Goal: Book appointment/travel/reservation

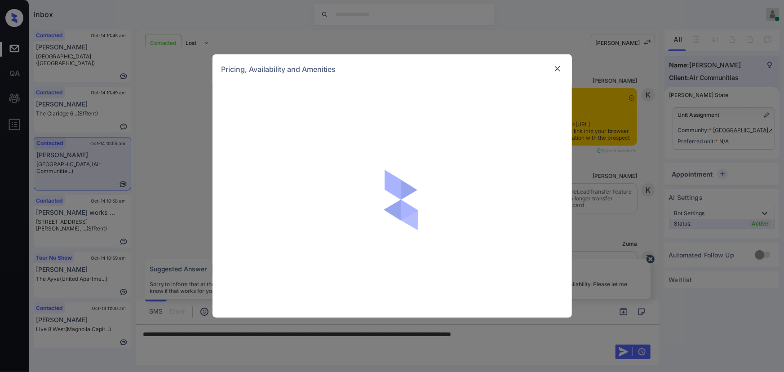
scroll to position [536, 0]
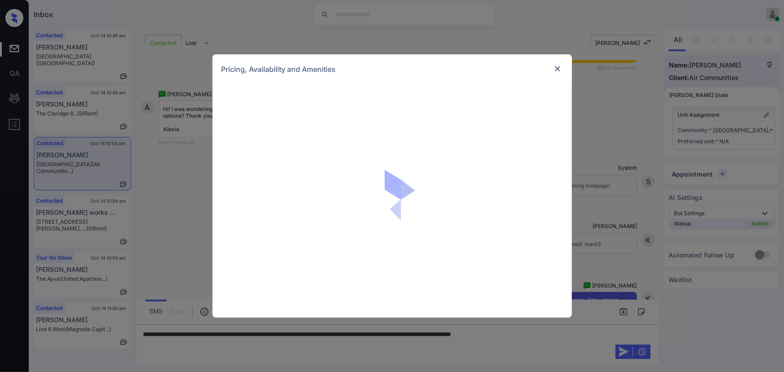
drag, startPoint x: 608, startPoint y: 157, endPoint x: 609, endPoint y: 153, distance: 4.5
click at [609, 153] on div "Pricing, Availability and Amenities" at bounding box center [392, 186] width 784 height 372
click at [612, 151] on div "Pricing, Availability and Amenities" at bounding box center [392, 186] width 784 height 372
click at [555, 68] on img at bounding box center [557, 68] width 9 height 9
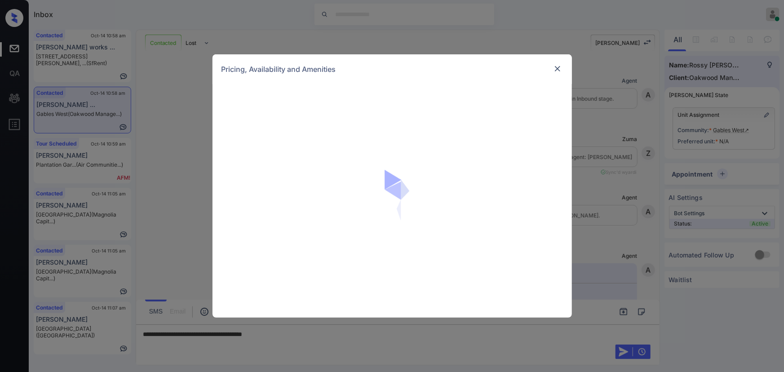
scroll to position [3371, 0]
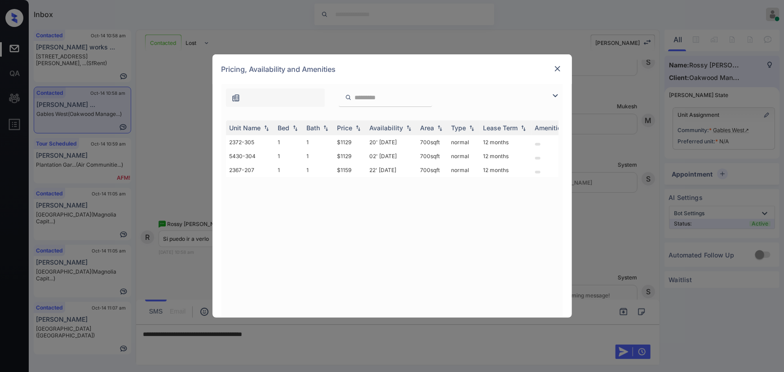
click at [554, 96] on img at bounding box center [555, 95] width 11 height 11
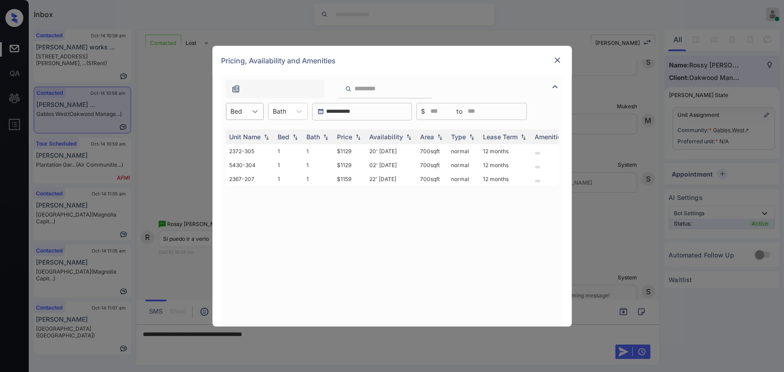
click at [253, 110] on icon at bounding box center [255, 111] width 5 height 3
click at [254, 111] on icon at bounding box center [255, 111] width 9 height 9
click at [296, 109] on icon at bounding box center [299, 111] width 9 height 9
click at [288, 130] on div "1" at bounding box center [288, 133] width 40 height 16
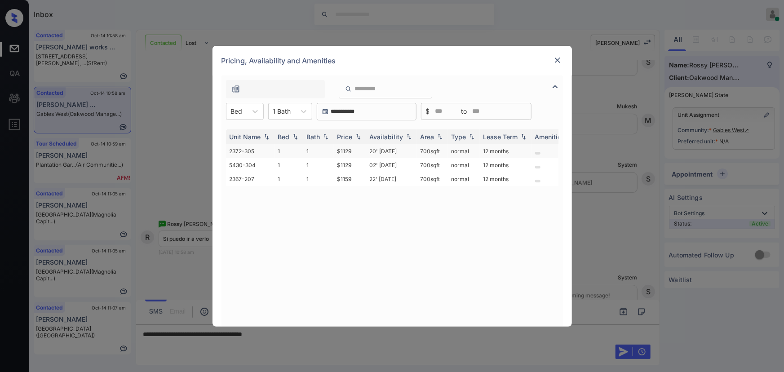
click at [350, 151] on td "$1129" at bounding box center [350, 151] width 32 height 14
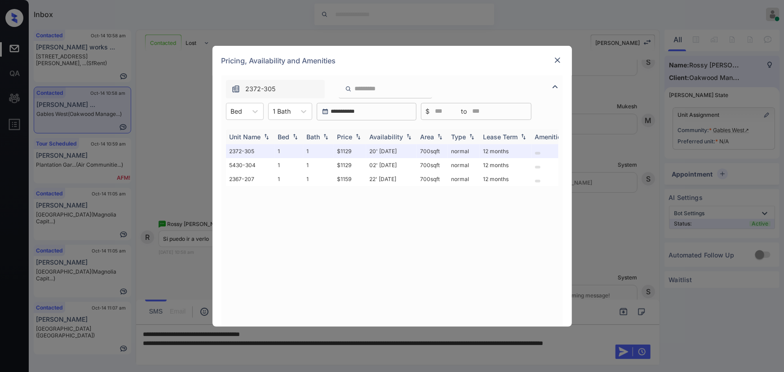
click at [353, 136] on div "Price" at bounding box center [349, 137] width 25 height 8
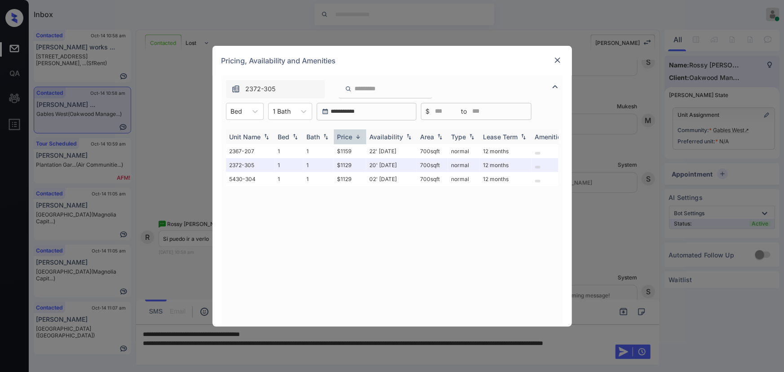
click at [353, 136] on div "Price" at bounding box center [349, 137] width 25 height 8
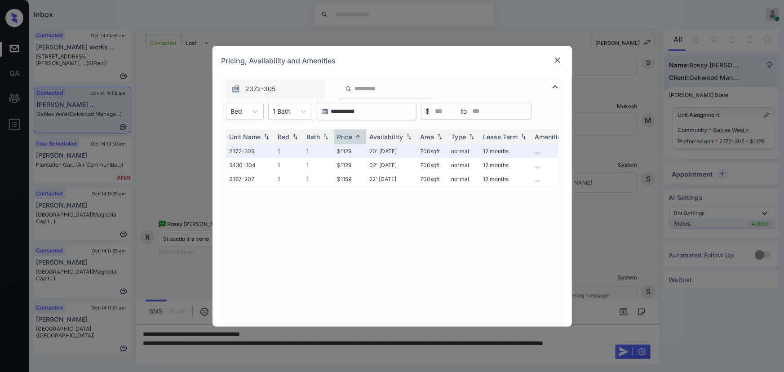
click at [555, 58] on img at bounding box center [557, 60] width 9 height 9
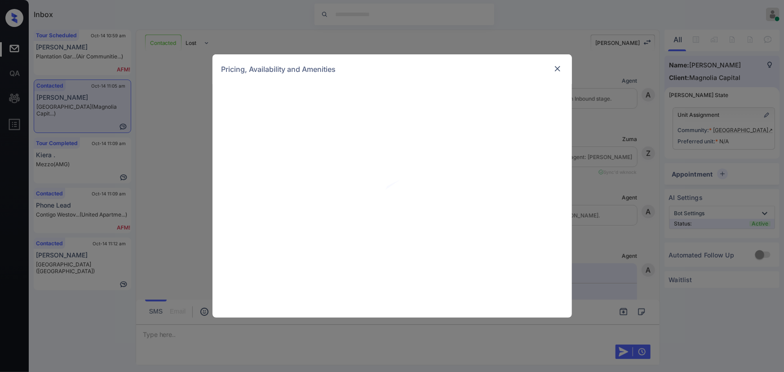
scroll to position [472, 0]
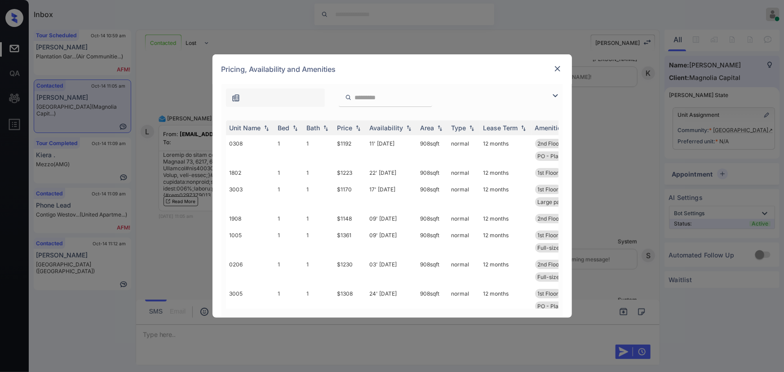
click at [559, 94] on img at bounding box center [555, 95] width 11 height 11
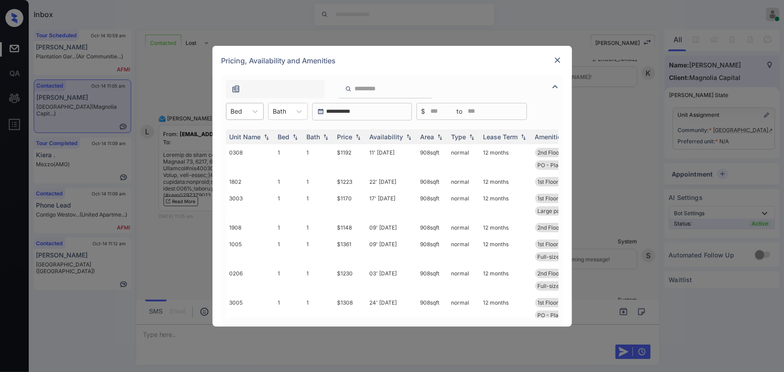
click at [246, 112] on div "Bed" at bounding box center [236, 111] width 21 height 13
click at [239, 166] on div "3" at bounding box center [245, 166] width 38 height 16
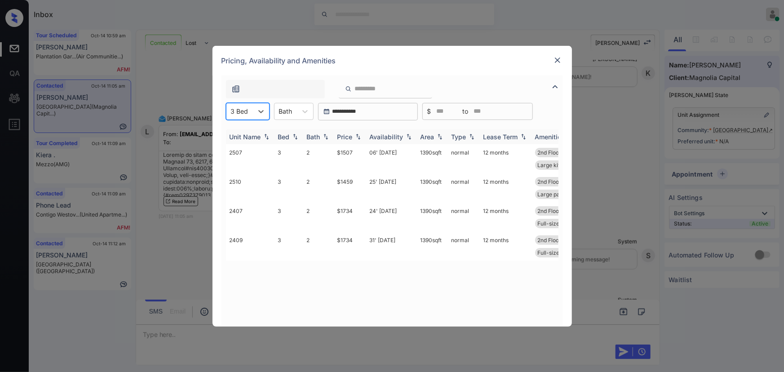
click at [344, 135] on div "Price" at bounding box center [344, 137] width 15 height 8
click at [345, 135] on div "Price" at bounding box center [344, 137] width 15 height 8
click at [344, 154] on td "$1459" at bounding box center [350, 158] width 32 height 29
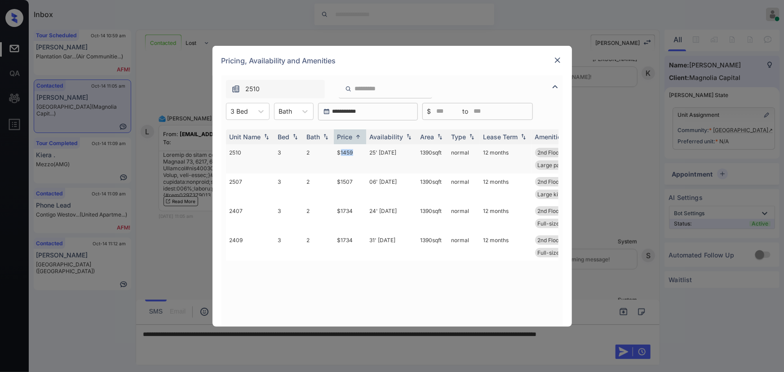
copy td "1390 sqft"
drag, startPoint x: 442, startPoint y: 152, endPoint x: 419, endPoint y: 151, distance: 23.4
click at [419, 151] on td "1390 sqft" at bounding box center [432, 158] width 31 height 29
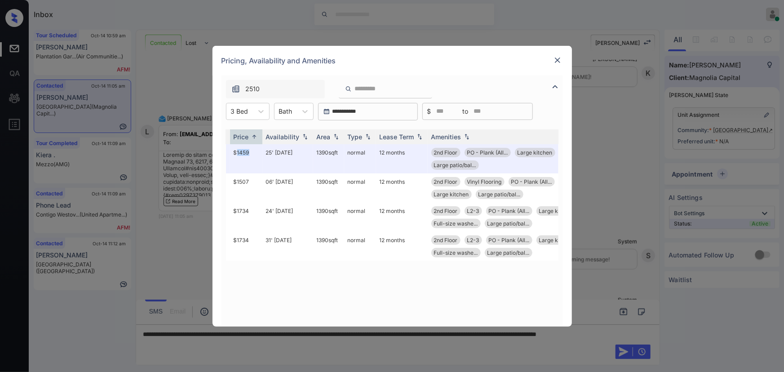
scroll to position [0, 108]
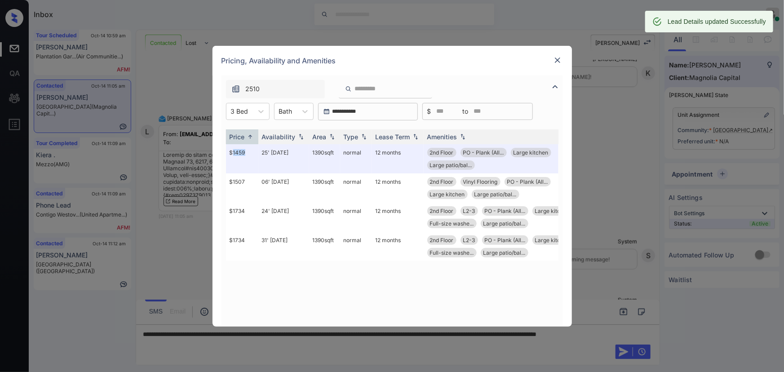
click at [555, 59] on img at bounding box center [557, 60] width 9 height 9
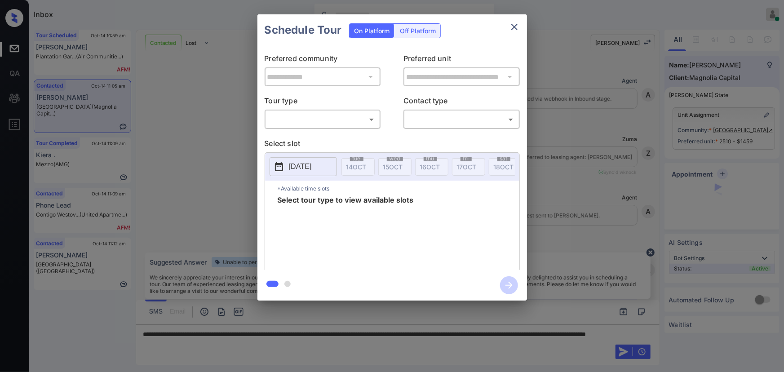
scroll to position [359, 0]
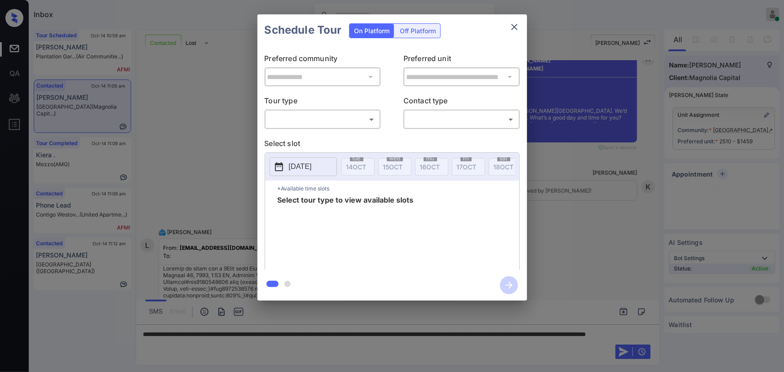
click at [324, 107] on p "Tour type" at bounding box center [323, 102] width 116 height 14
click at [319, 117] on body "Inbox Kenneth Umali Online Set yourself offline Set yourself on break Profile S…" at bounding box center [392, 186] width 784 height 372
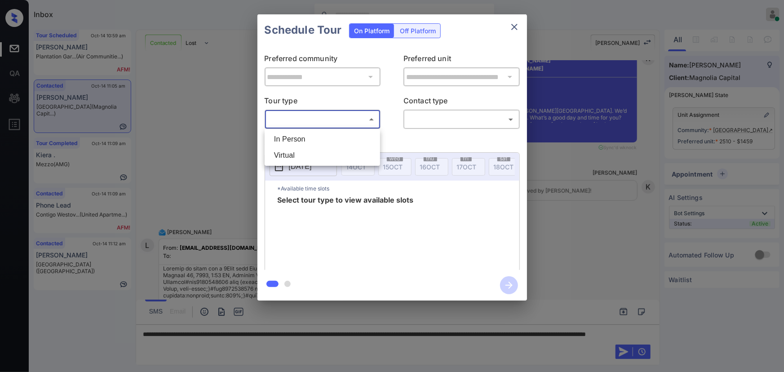
click at [310, 137] on li "In Person" at bounding box center [322, 139] width 111 height 16
type input "********"
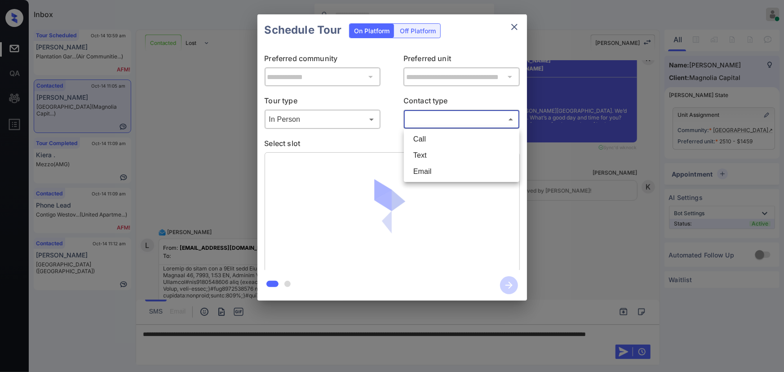
click at [430, 120] on body "Inbox Kenneth Umali Online Set yourself offline Set yourself on break Profile S…" at bounding box center [392, 186] width 784 height 372
click at [426, 150] on li "Text" at bounding box center [461, 155] width 111 height 16
type input "****"
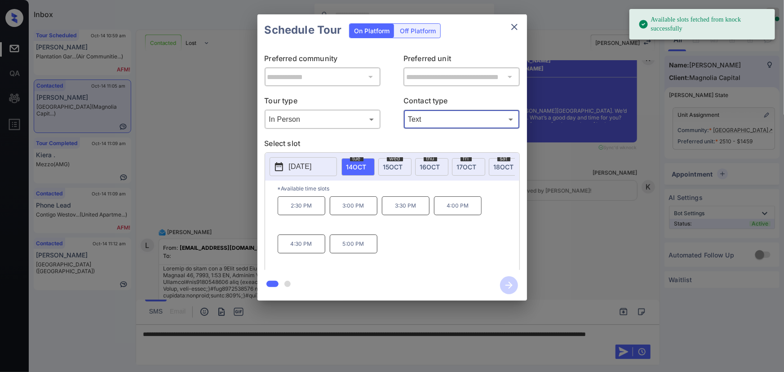
click at [395, 163] on span "15 OCT" at bounding box center [393, 167] width 20 height 8
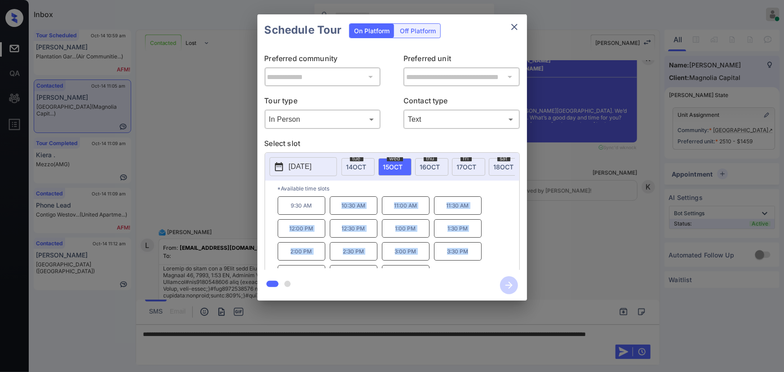
copy div "10:30 AM 11:00 AM 11:30 AM 12:00 PM 12:30 PM 1:00 PM 1:30 PM 2:00 PM 2:30 PM 3:…"
drag, startPoint x: 468, startPoint y: 253, endPoint x: 340, endPoint y: 210, distance: 135.7
click at [340, 210] on div "9:30 AM 10:30 AM 11:00 AM 11:30 AM 12:00 PM 12:30 PM 1:00 PM 1:30 PM 2:00 PM 2:…" at bounding box center [399, 232] width 242 height 72
click at [281, 338] on div at bounding box center [392, 186] width 784 height 372
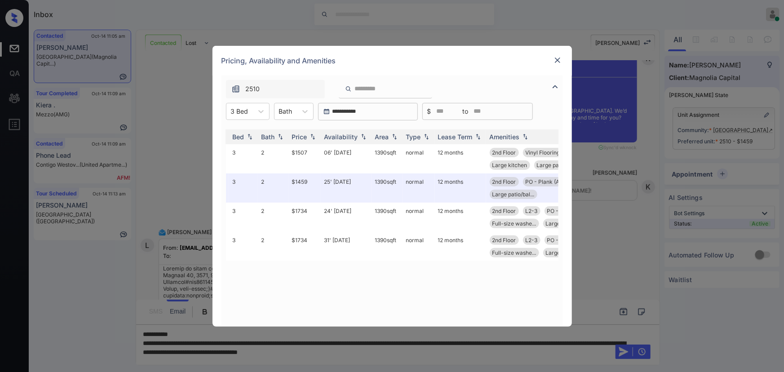
scroll to position [0, 35]
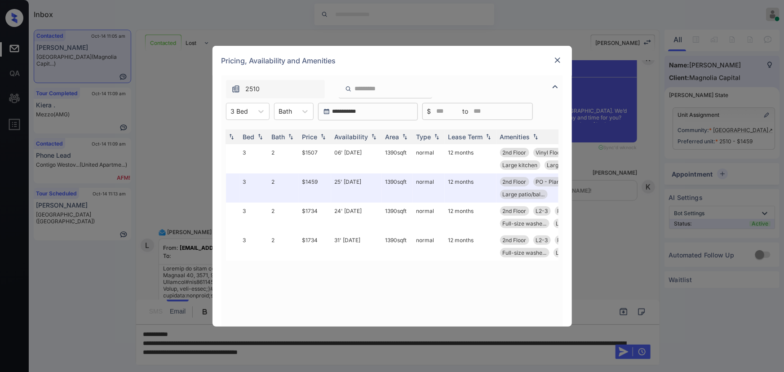
click at [492, 360] on div "**********" at bounding box center [392, 186] width 784 height 372
click at [560, 61] on img at bounding box center [557, 60] width 9 height 9
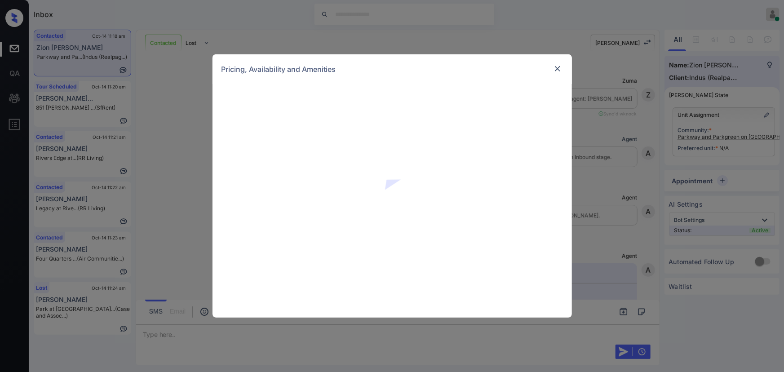
scroll to position [479, 0]
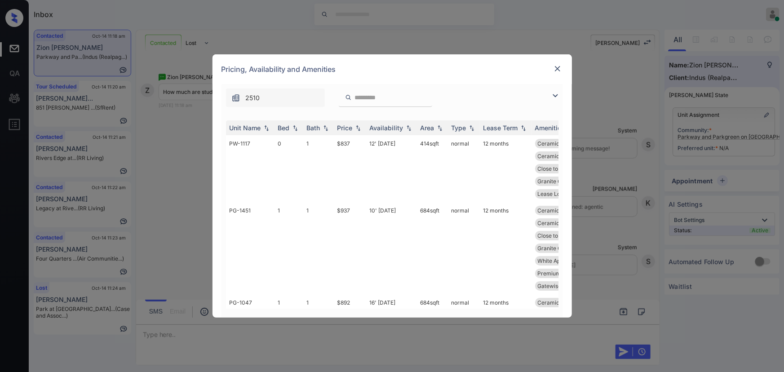
click at [554, 93] on img at bounding box center [555, 95] width 11 height 11
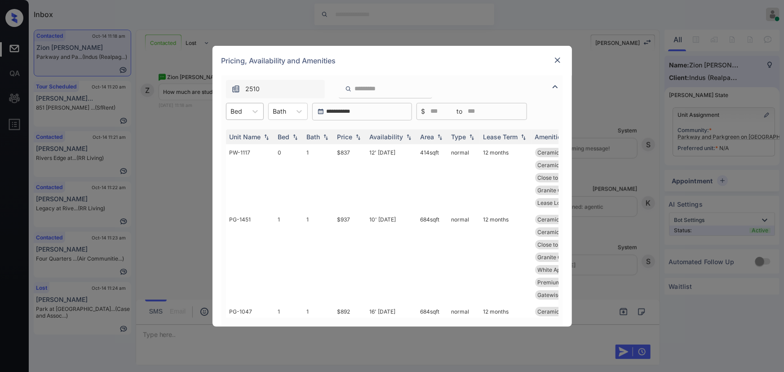
click at [245, 111] on div "Bed" at bounding box center [236, 111] width 21 height 13
click at [241, 133] on div "0" at bounding box center [245, 133] width 38 height 16
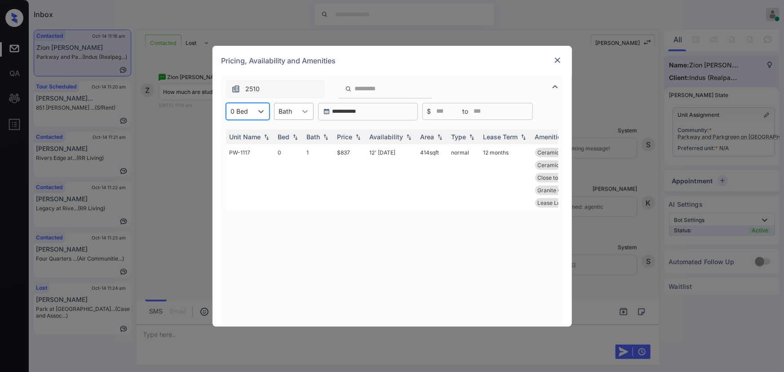
click at [309, 112] on icon at bounding box center [305, 111] width 9 height 9
click at [294, 130] on div "1" at bounding box center [294, 133] width 40 height 16
click at [346, 137] on div "Price" at bounding box center [344, 137] width 15 height 8
click at [351, 137] on div "Price" at bounding box center [344, 137] width 15 height 8
click at [350, 152] on td "$837" at bounding box center [350, 177] width 32 height 67
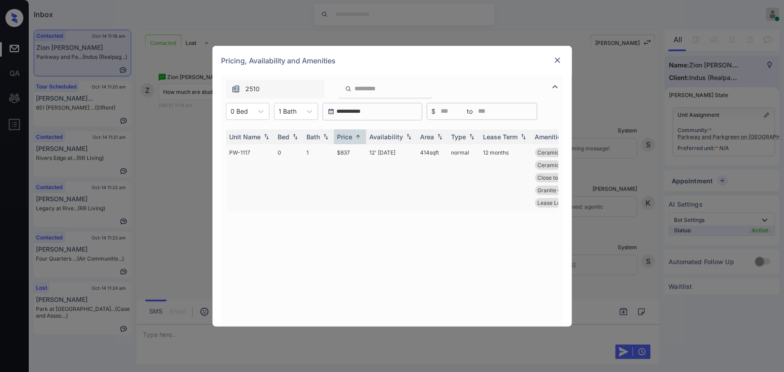
click at [350, 152] on td "$837" at bounding box center [350, 177] width 32 height 67
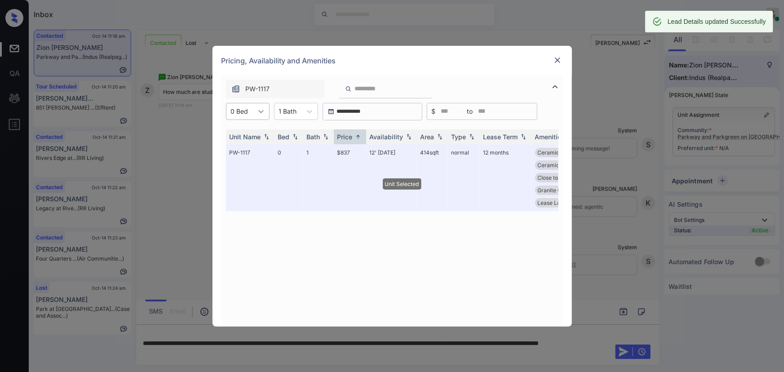
click at [262, 111] on icon at bounding box center [260, 111] width 5 height 3
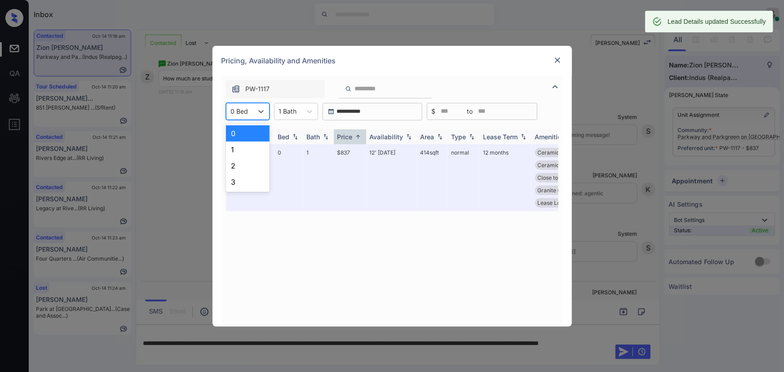
click at [237, 144] on div "1" at bounding box center [248, 150] width 44 height 16
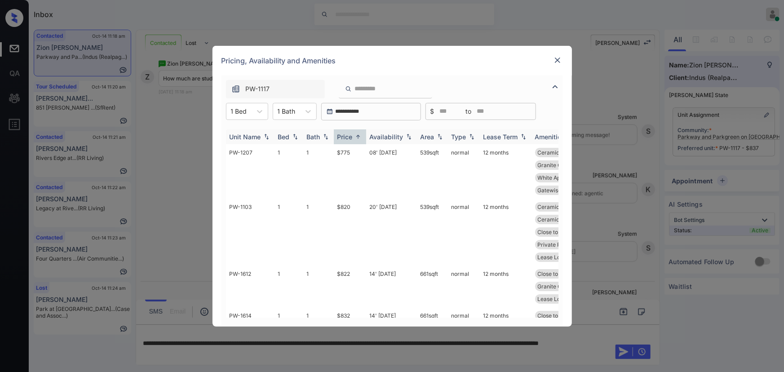
click at [349, 137] on div "Price" at bounding box center [344, 137] width 15 height 8
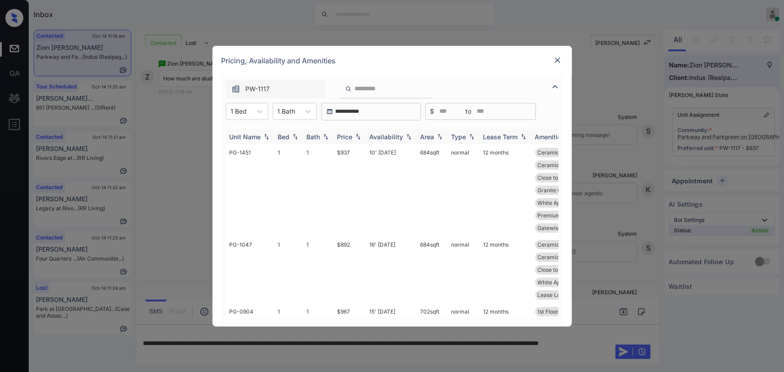
click at [350, 137] on div "Price" at bounding box center [344, 137] width 15 height 8
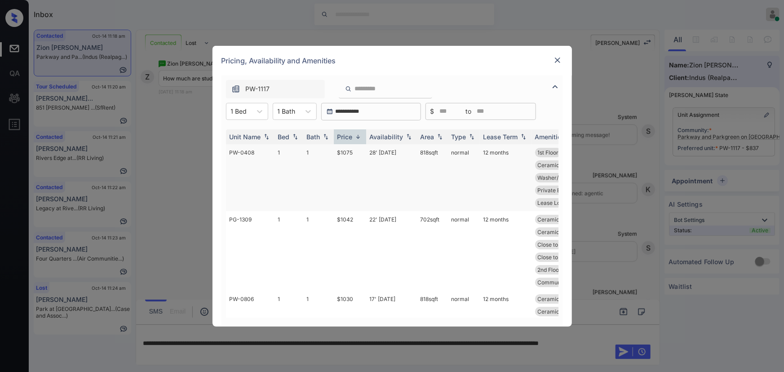
click at [345, 148] on td "$1075" at bounding box center [350, 177] width 32 height 67
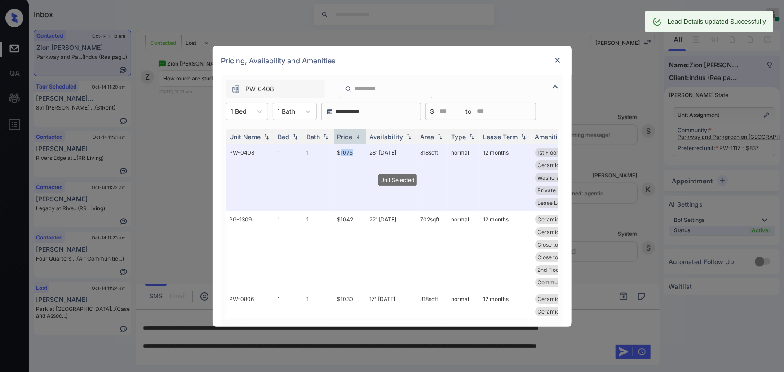
click at [554, 60] on img at bounding box center [557, 60] width 9 height 9
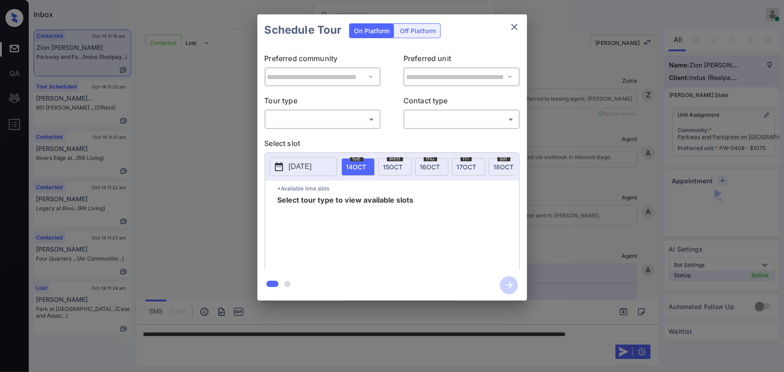
scroll to position [261, 0]
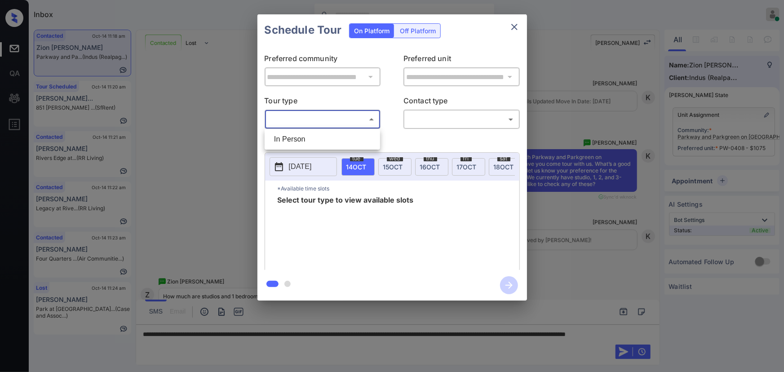
click at [355, 122] on body "Inbox Kenneth Umali Online Set yourself offline Set yourself on break Profile S…" at bounding box center [392, 186] width 784 height 372
drag, startPoint x: 327, startPoint y: 146, endPoint x: 355, endPoint y: 140, distance: 28.6
click at [330, 145] on li "In Person" at bounding box center [322, 139] width 111 height 16
type input "********"
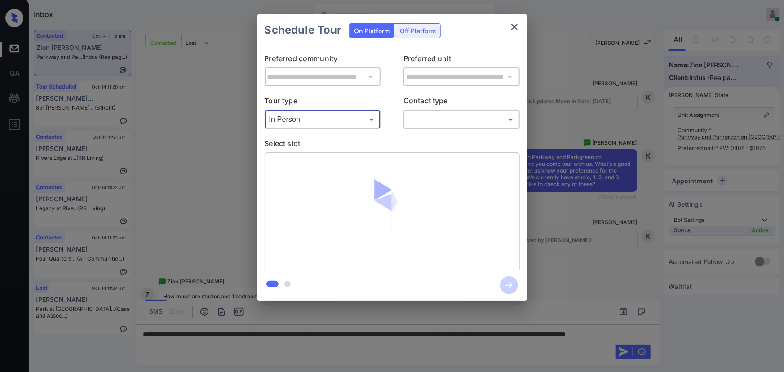
click at [437, 125] on body "Inbox Kenneth Umali Online Set yourself offline Set yourself on break Profile S…" at bounding box center [392, 186] width 784 height 372
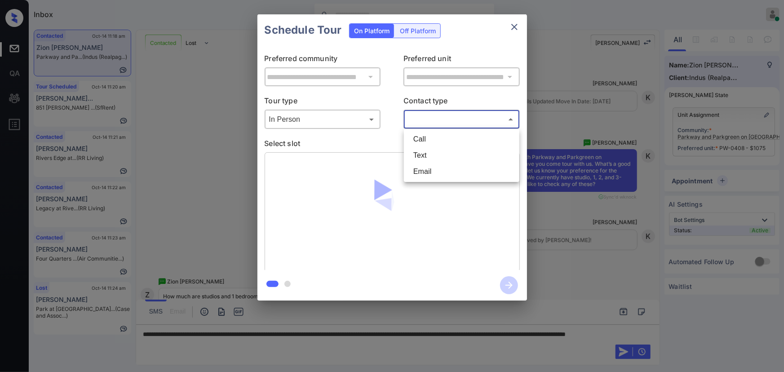
click at [427, 157] on li "Text" at bounding box center [461, 155] width 111 height 16
type input "****"
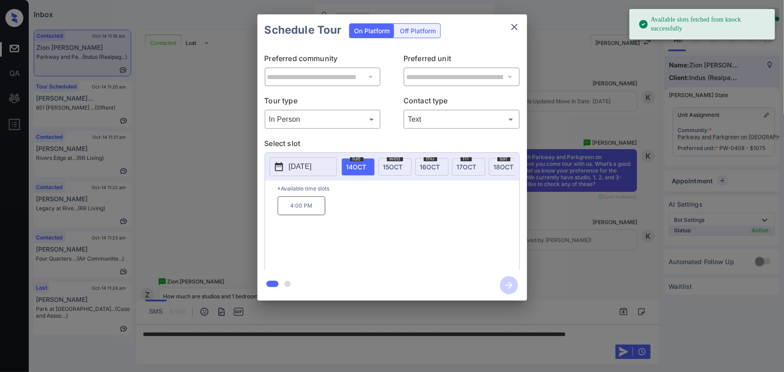
click at [427, 164] on span "16 OCT" at bounding box center [430, 167] width 20 height 8
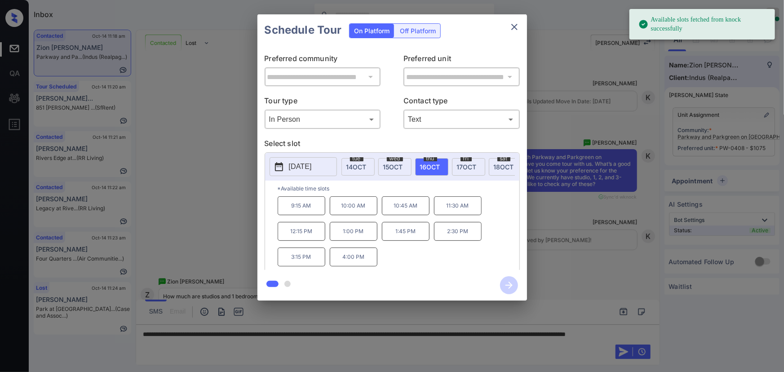
click at [462, 164] on span "17 OCT" at bounding box center [467, 167] width 20 height 8
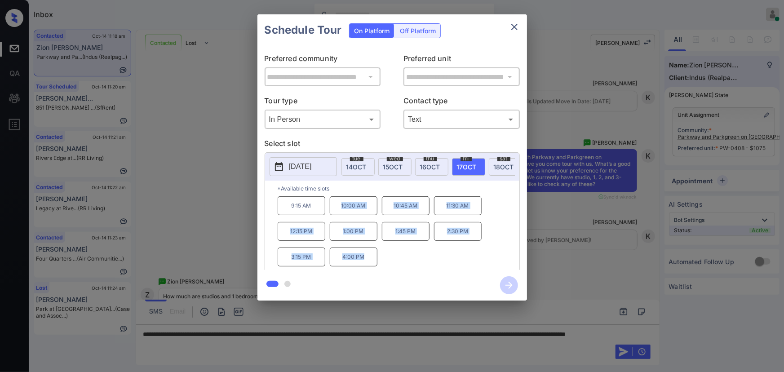
copy div "10:00 AM 10:45 AM 11:30 AM 12:15 PM 1:00 PM 1:45 PM 2:30 PM 3:15 PM 4:00 PM"
drag, startPoint x: 368, startPoint y: 259, endPoint x: 341, endPoint y: 212, distance: 53.9
click at [341, 212] on div "9:15 AM 10:00 AM 10:45 AM 11:30 AM 12:15 PM 1:00 PM 1:45 PM 2:30 PM 3:15 PM 4:0…" at bounding box center [399, 232] width 242 height 72
click at [269, 347] on div at bounding box center [392, 186] width 784 height 372
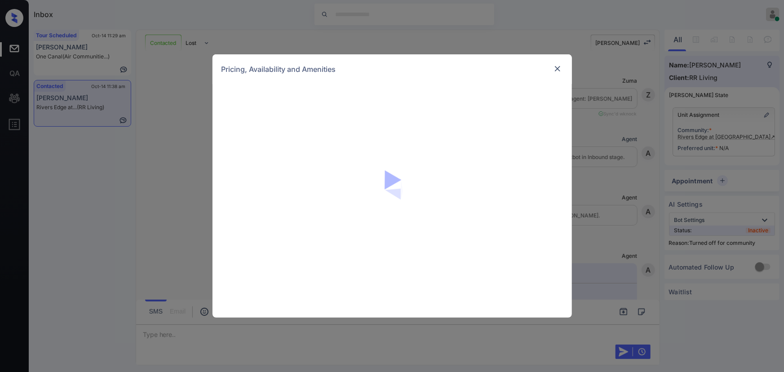
scroll to position [1631, 0]
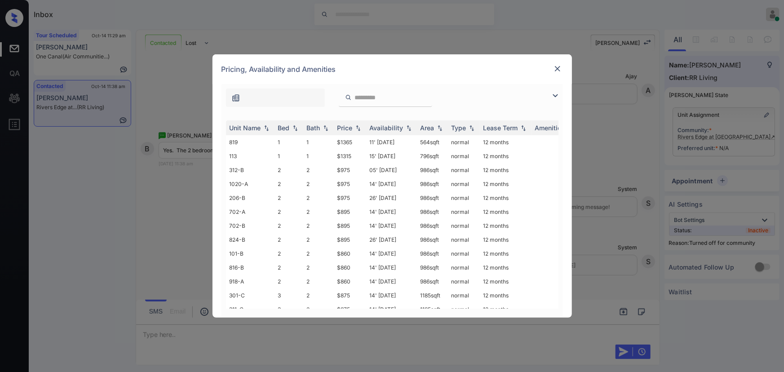
click at [555, 94] on img at bounding box center [555, 95] width 11 height 11
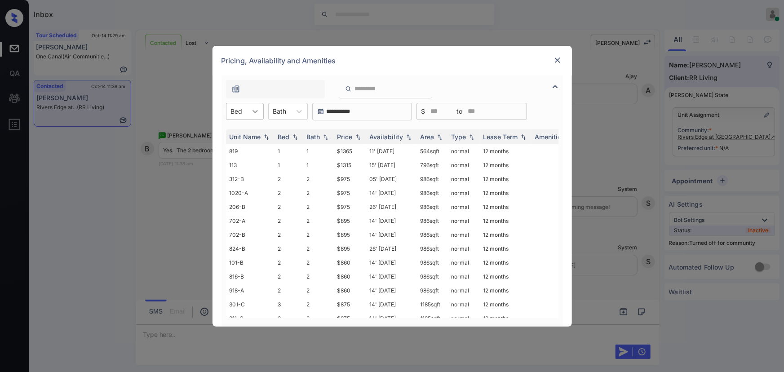
click at [250, 113] on div at bounding box center [255, 111] width 16 height 16
click at [241, 146] on div "2" at bounding box center [245, 150] width 38 height 16
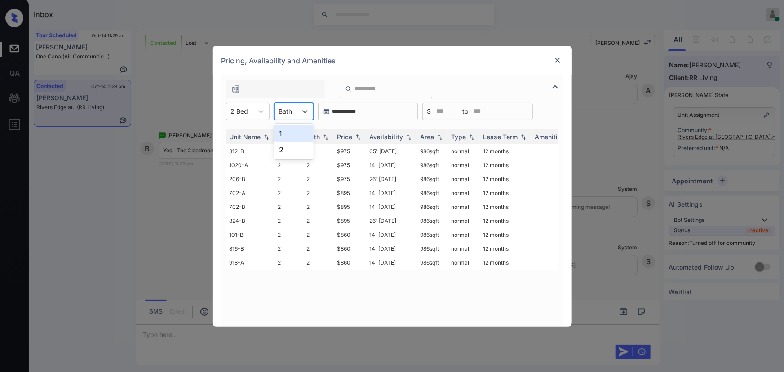
click at [291, 111] on div at bounding box center [285, 110] width 13 height 9
click at [289, 132] on div "1" at bounding box center [294, 133] width 40 height 16
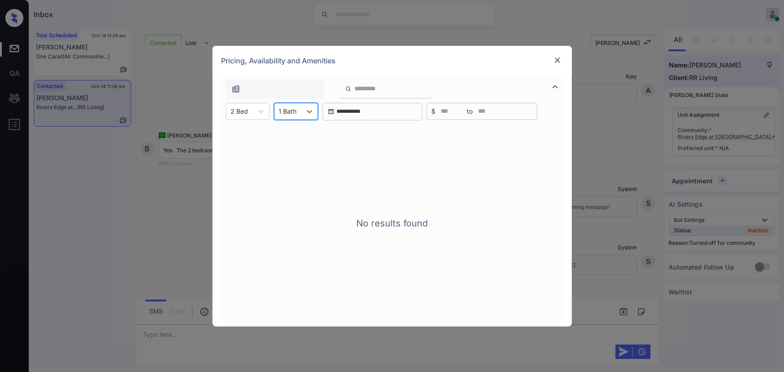
click at [294, 112] on div at bounding box center [288, 110] width 18 height 9
click at [287, 151] on div "2" at bounding box center [296, 150] width 44 height 16
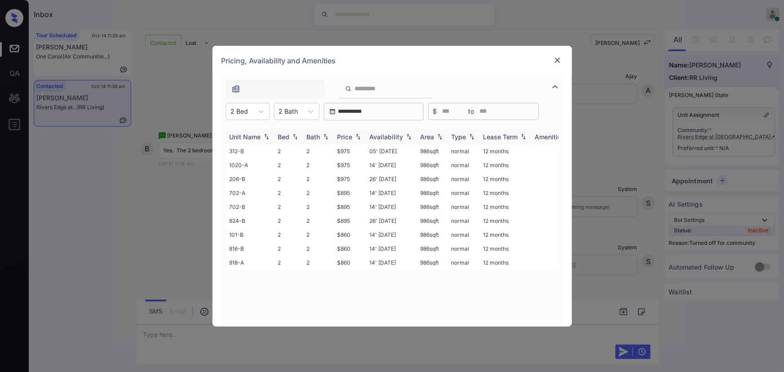
click at [343, 136] on div "Price" at bounding box center [344, 137] width 15 height 8
click at [343, 152] on td "$860" at bounding box center [350, 151] width 32 height 14
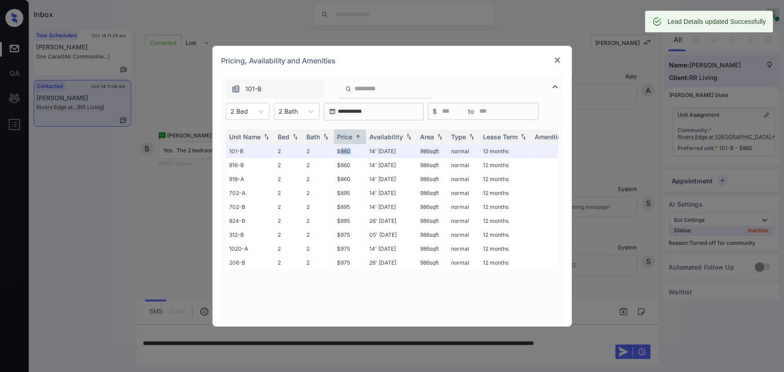
click at [558, 64] on img at bounding box center [557, 60] width 9 height 9
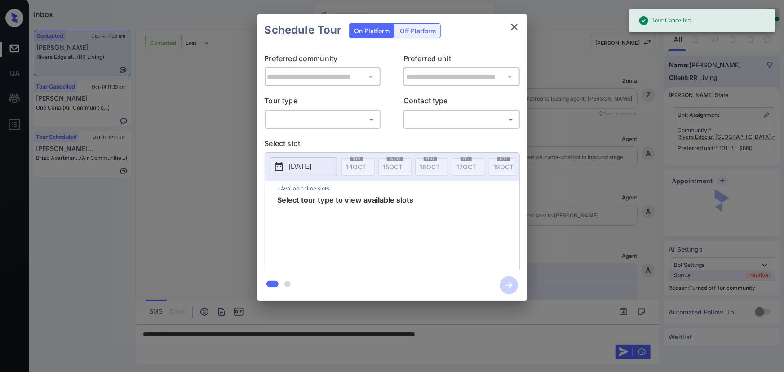
scroll to position [1373, 0]
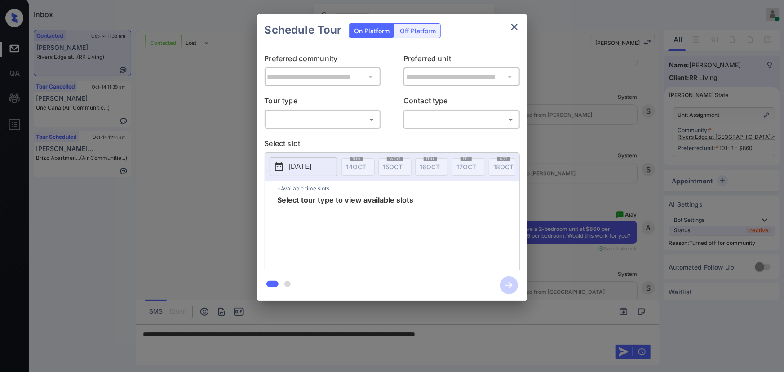
click at [333, 120] on body "Tour Cancelled Inbox [PERSON_NAME] Online Set yourself offline Set yourself on …" at bounding box center [392, 186] width 784 height 372
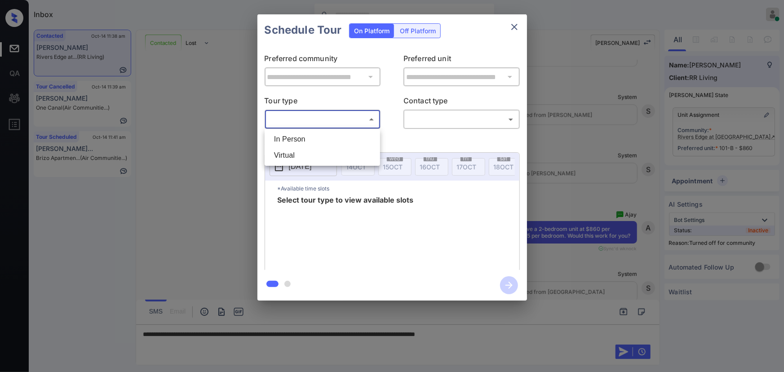
drag, startPoint x: 321, startPoint y: 143, endPoint x: 329, endPoint y: 140, distance: 8.4
click at [322, 143] on li "In Person" at bounding box center [322, 139] width 111 height 16
type input "********"
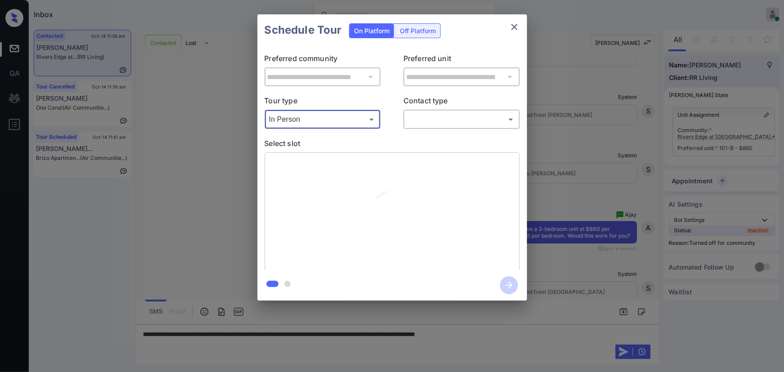
click at [440, 120] on body "Inbox Kenneth Umali Online Set yourself offline Set yourself on break Profile S…" at bounding box center [392, 186] width 784 height 372
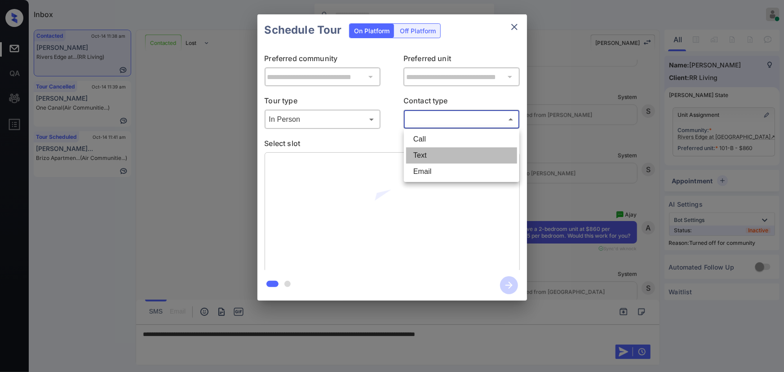
click at [431, 151] on li "Text" at bounding box center [461, 155] width 111 height 16
type input "****"
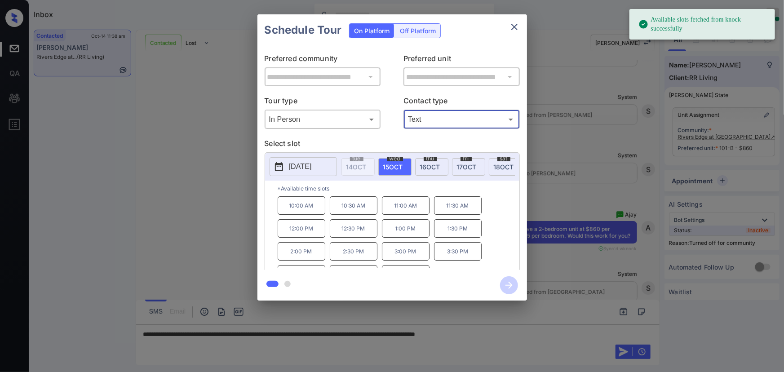
click at [399, 165] on span "15 OCT" at bounding box center [393, 167] width 20 height 8
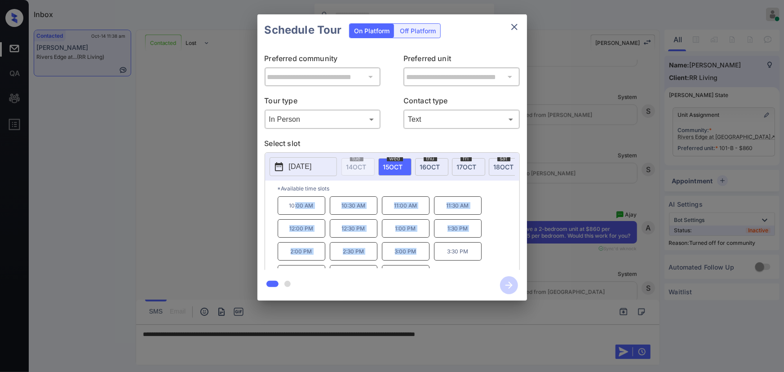
copy div ":00 AM 10:30 AM 11:00 AM 11:30 AM 12:00 PM 12:30 PM 1:00 PM 1:30 PM 2:00 PM 2:3…"
drag, startPoint x: 416, startPoint y: 255, endPoint x: 292, endPoint y: 206, distance: 133.9
click at [292, 206] on div "10:00 AM 10:30 AM 11:00 AM 11:30 AM 12:00 PM 12:30 PM 1:00 PM 1:30 PM 2:00 PM 2…" at bounding box center [399, 232] width 242 height 72
click at [542, 329] on div at bounding box center [392, 186] width 784 height 372
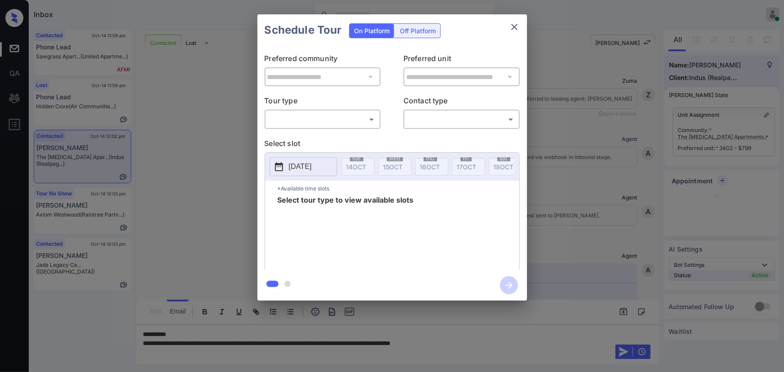
scroll to position [2177, 0]
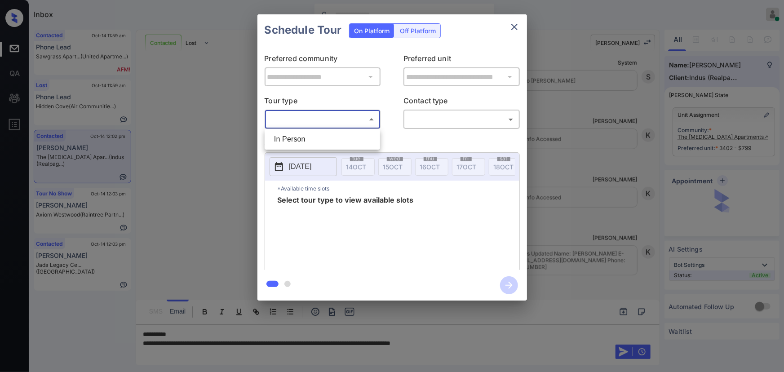
drag, startPoint x: 334, startPoint y: 115, endPoint x: 322, endPoint y: 130, distance: 18.9
click at [333, 115] on body "Inbox [PERSON_NAME] Online Set yourself offline Set yourself on break Profile S…" at bounding box center [392, 186] width 784 height 372
click at [309, 141] on li "In Person" at bounding box center [322, 139] width 111 height 16
type input "********"
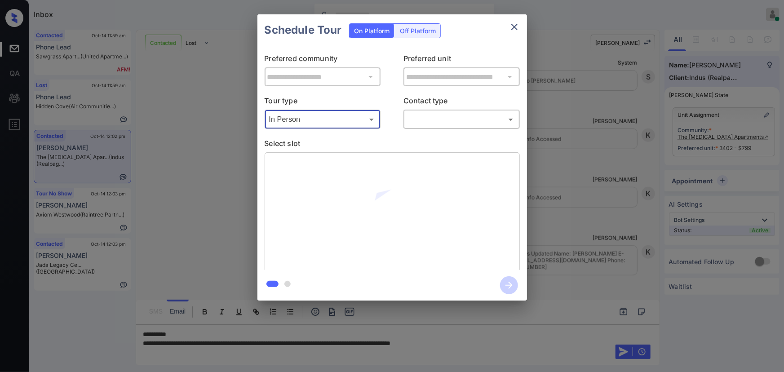
click at [475, 124] on body "Inbox [PERSON_NAME] Online Set yourself offline Set yourself on break Profile S…" at bounding box center [392, 186] width 784 height 372
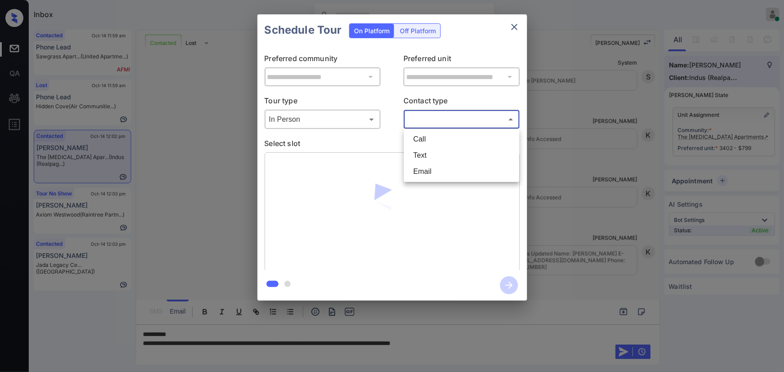
click at [428, 153] on li "Text" at bounding box center [461, 155] width 111 height 16
type input "****"
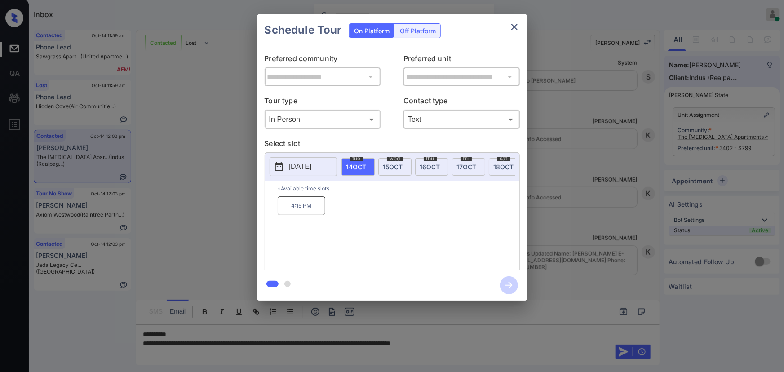
click at [501, 165] on span "18 OCT" at bounding box center [504, 167] width 20 height 8
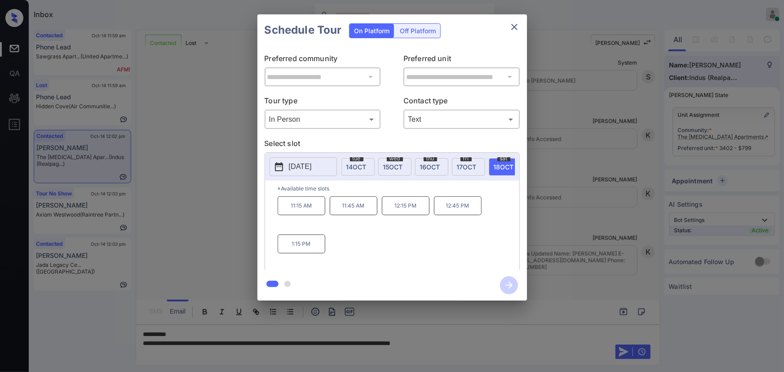
click at [614, 331] on div at bounding box center [392, 186] width 784 height 372
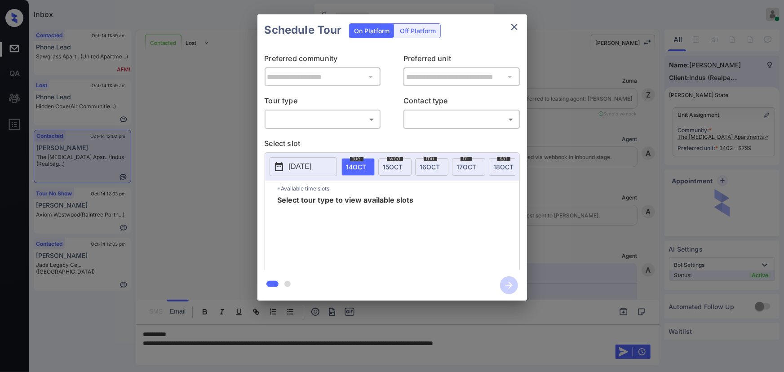
scroll to position [869, 0]
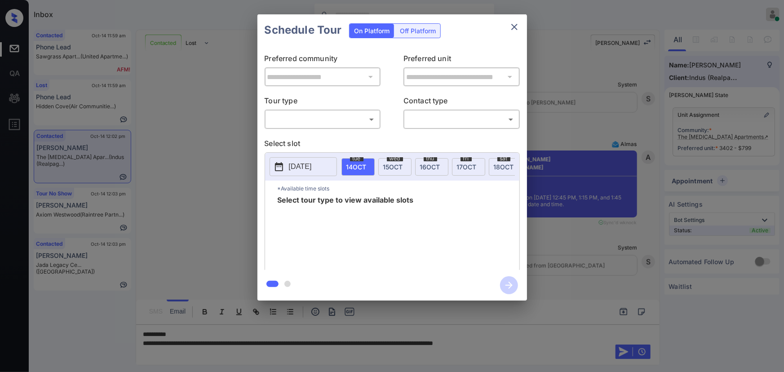
click at [297, 121] on body "Inbox [PERSON_NAME] Online Set yourself offline Set yourself on break Profile S…" at bounding box center [392, 186] width 784 height 372
click at [297, 132] on li "In Person" at bounding box center [322, 139] width 111 height 16
type input "********"
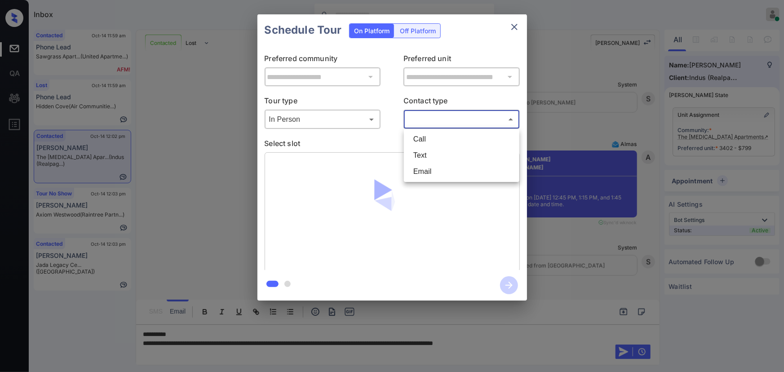
drag, startPoint x: 419, startPoint y: 117, endPoint x: 421, endPoint y: 129, distance: 11.9
click at [420, 117] on body "Inbox [PERSON_NAME] Online Set yourself offline Set yourself on break Profile S…" at bounding box center [392, 186] width 784 height 372
click at [419, 153] on li "Text" at bounding box center [461, 155] width 111 height 16
type input "****"
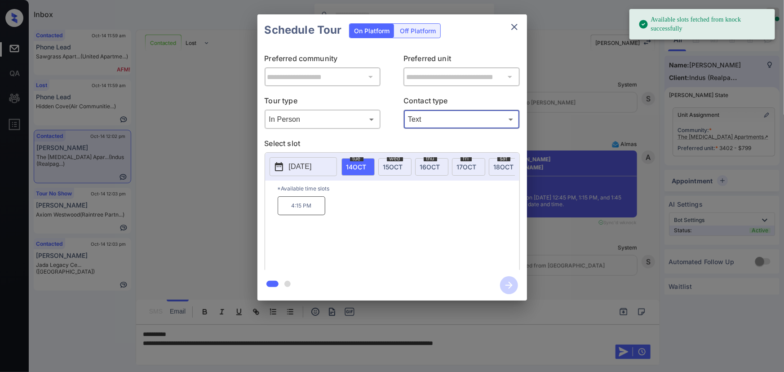
click at [306, 165] on p "[DATE]" at bounding box center [300, 166] width 23 height 11
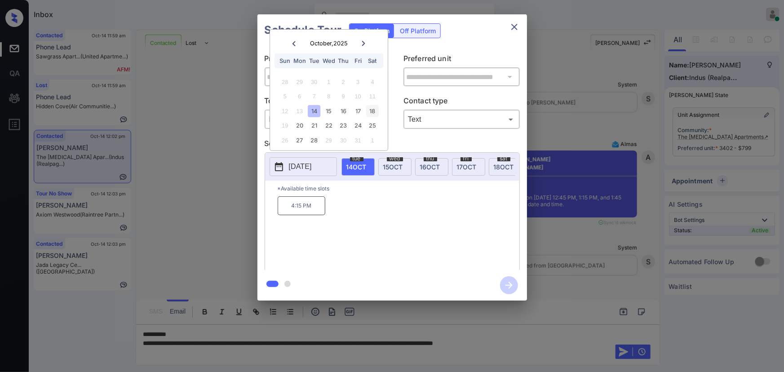
click at [371, 108] on div "18" at bounding box center [373, 111] width 12 height 12
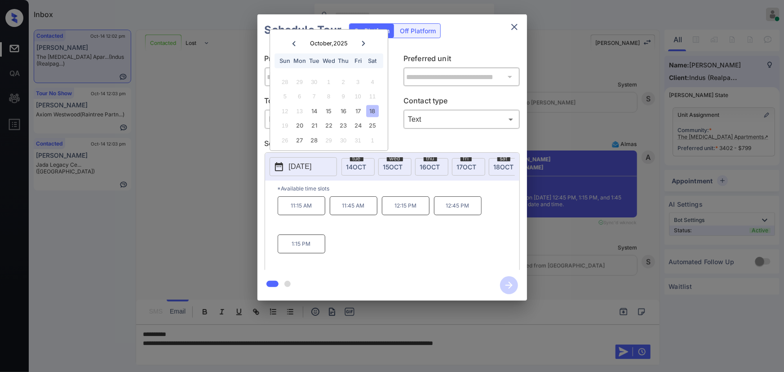
click at [596, 216] on div "**********" at bounding box center [392, 157] width 784 height 315
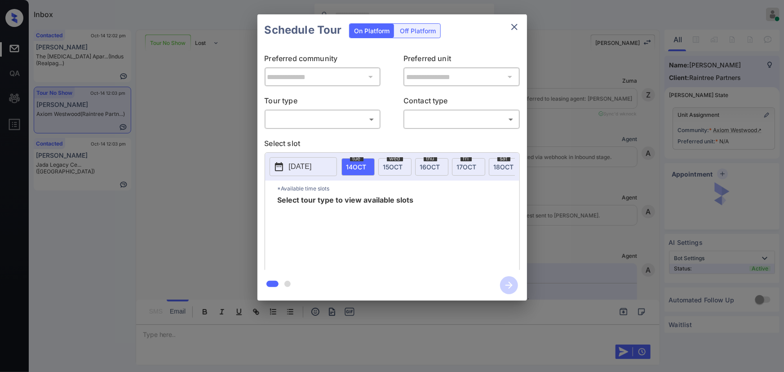
scroll to position [1761, 0]
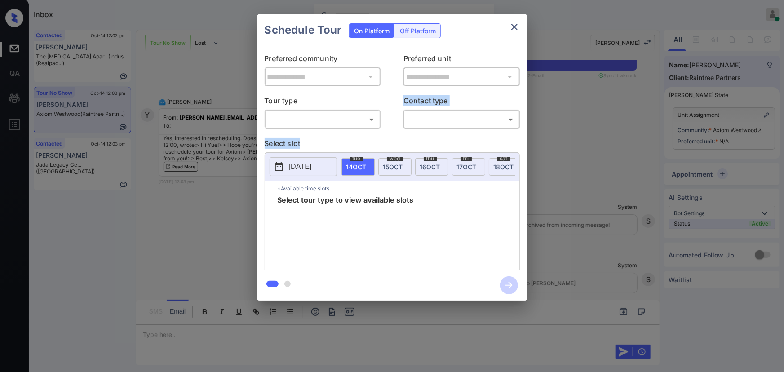
click at [333, 127] on div "**********" at bounding box center [392, 158] width 270 height 224
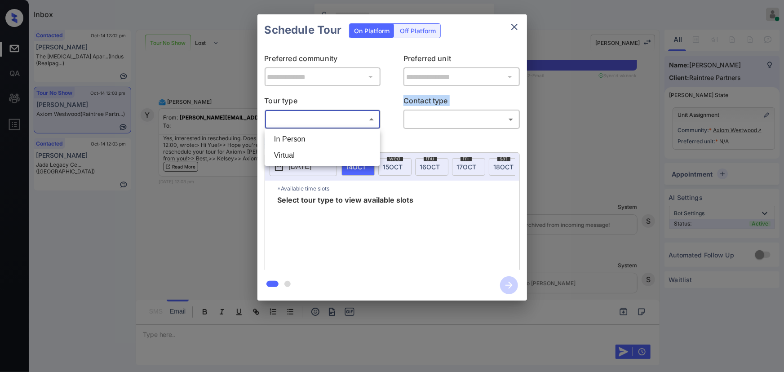
click at [332, 123] on body "Inbox Kenneth Umali Online Set yourself offline Set yourself on break Profile S…" at bounding box center [392, 186] width 784 height 372
click at [317, 137] on li "In Person" at bounding box center [322, 139] width 111 height 16
type input "********"
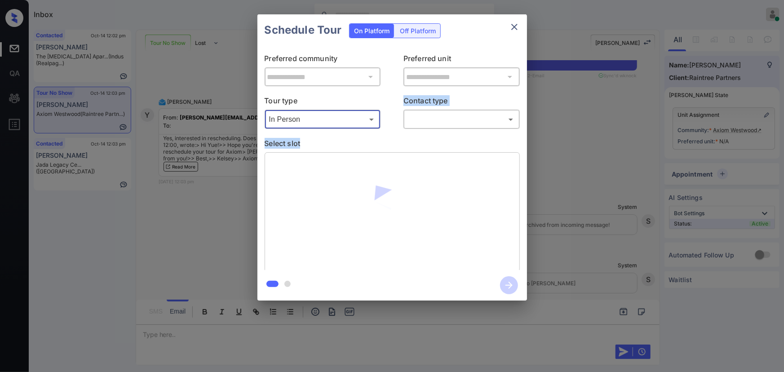
click at [423, 129] on div "**********" at bounding box center [392, 158] width 270 height 224
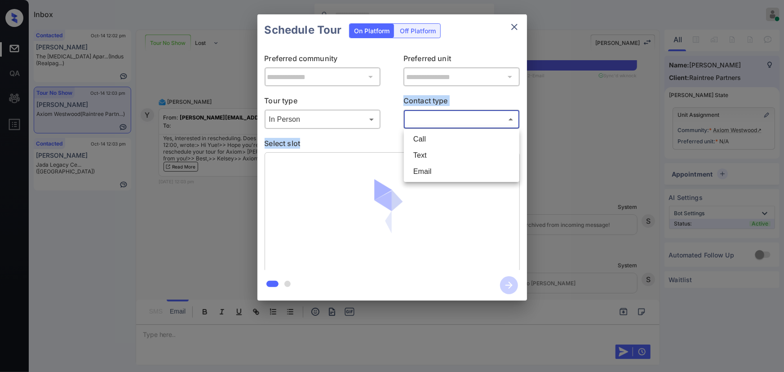
drag, startPoint x: 431, startPoint y: 121, endPoint x: 427, endPoint y: 139, distance: 18.5
click at [432, 121] on body "Inbox Kenneth Umali Online Set yourself offline Set yourself on break Profile S…" at bounding box center [392, 186] width 784 height 372
click at [424, 160] on li "Text" at bounding box center [461, 155] width 111 height 16
type input "****"
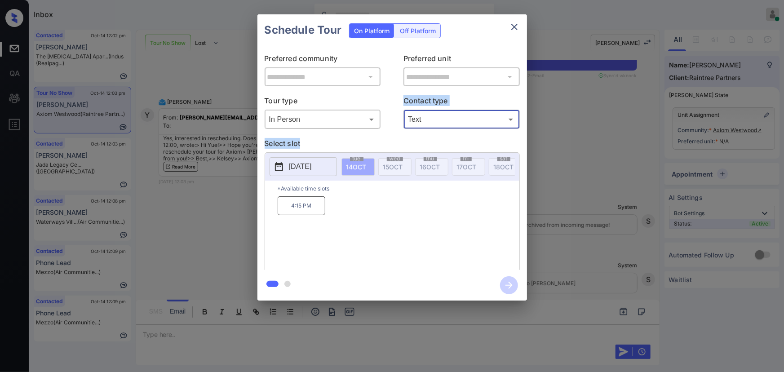
click at [308, 168] on p "2025-10-14" at bounding box center [300, 166] width 23 height 11
drag, startPoint x: 316, startPoint y: 209, endPoint x: 288, endPoint y: 207, distance: 28.8
click at [288, 207] on p "4:15 PM" at bounding box center [302, 205] width 48 height 19
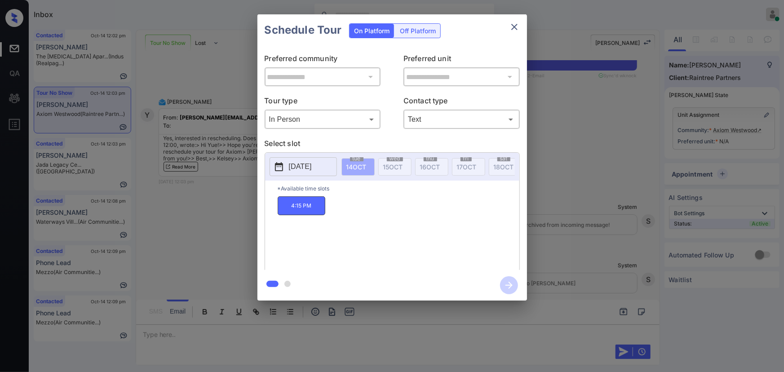
click at [637, 174] on div "**********" at bounding box center [392, 157] width 784 height 315
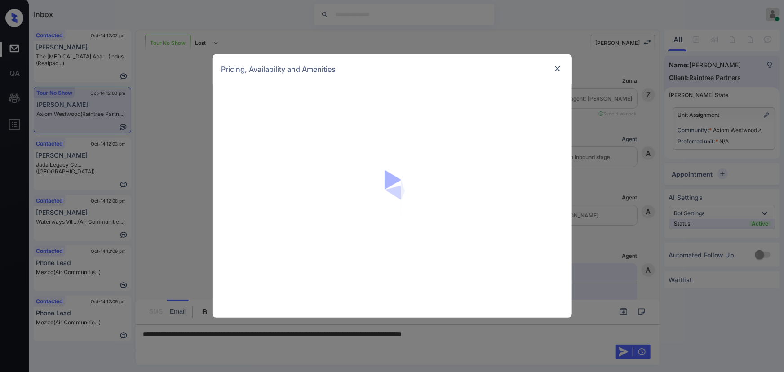
scroll to position [1707, 0]
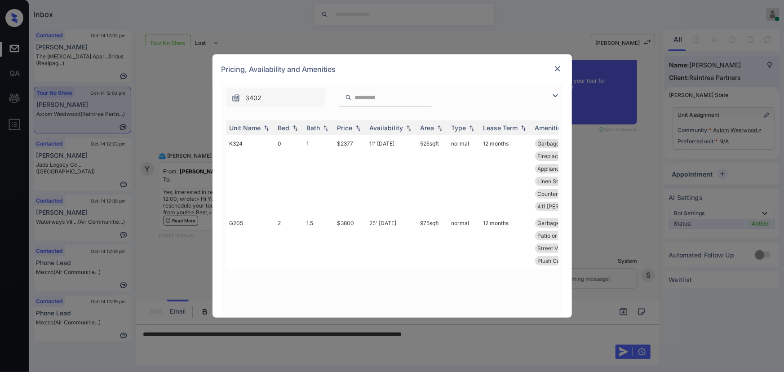
click at [559, 67] on img at bounding box center [557, 68] width 9 height 9
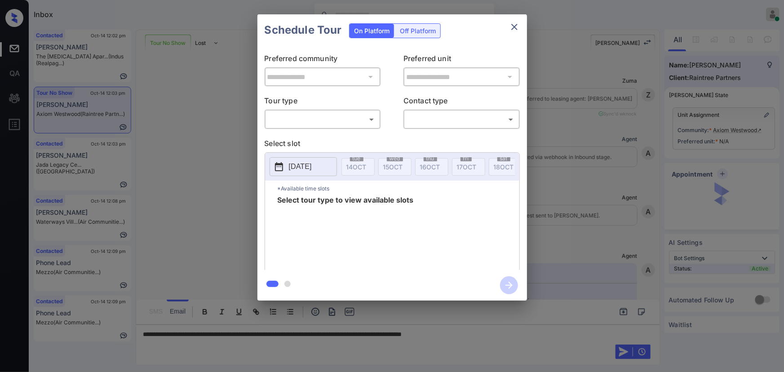
scroll to position [1707, 0]
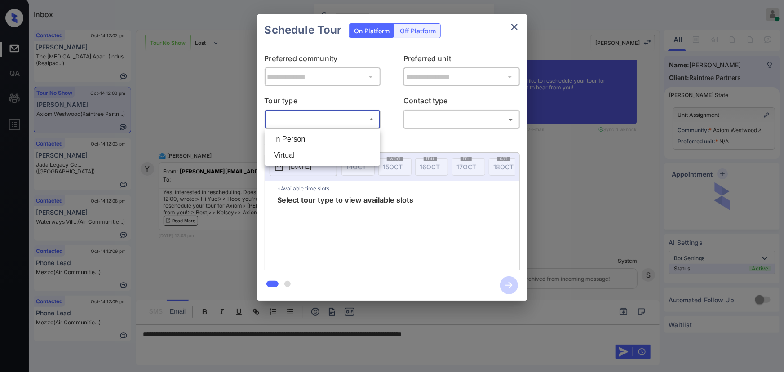
click at [339, 122] on body "Inbox [PERSON_NAME] Online Set yourself offline Set yourself on break Profile S…" at bounding box center [392, 186] width 784 height 372
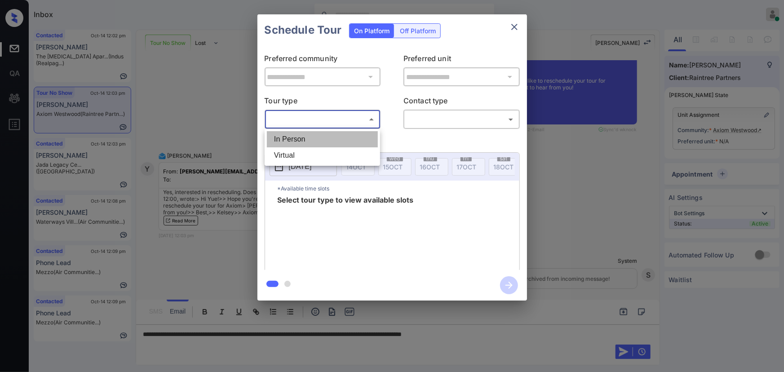
click at [318, 136] on li "In Person" at bounding box center [322, 139] width 111 height 16
type input "********"
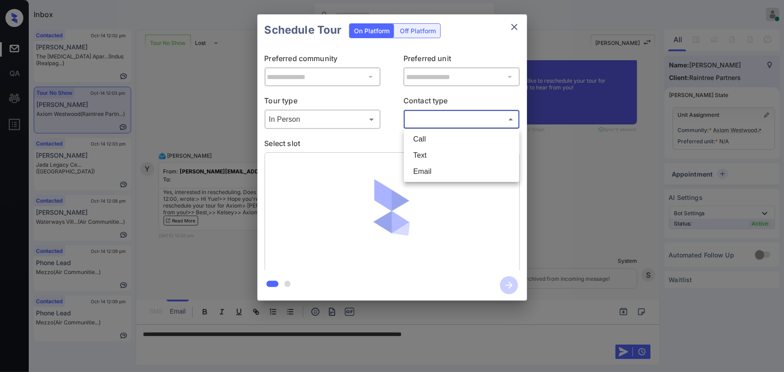
click at [441, 126] on body "Inbox Kenneth Umali Online Set yourself offline Set yourself on break Profile S…" at bounding box center [392, 186] width 784 height 372
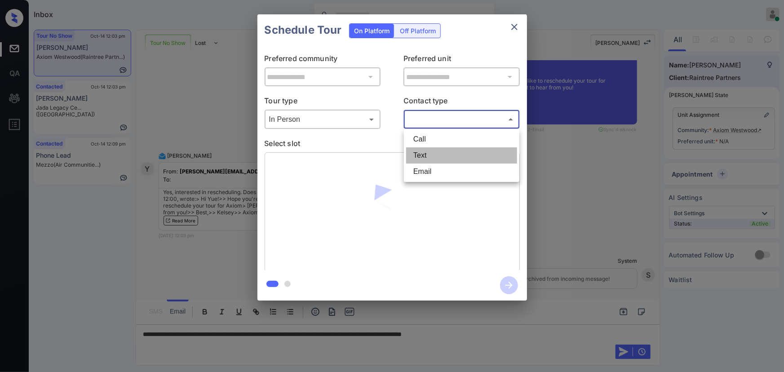
click at [422, 153] on li "Text" at bounding box center [461, 155] width 111 height 16
type input "****"
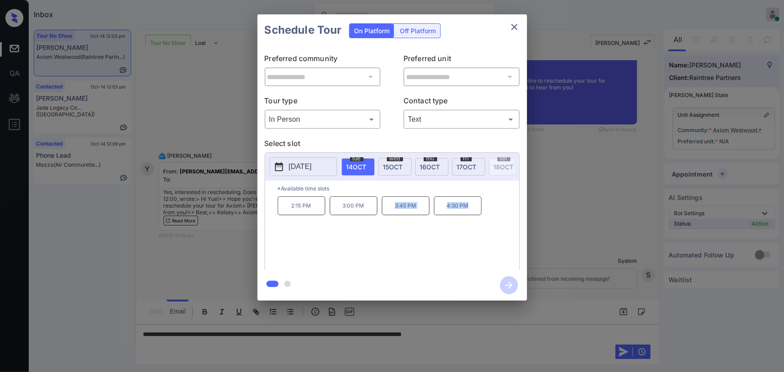
drag, startPoint x: 473, startPoint y: 213, endPoint x: 395, endPoint y: 208, distance: 78.3
click at [395, 208] on div "2:15 PM 3:00 PM 3:45 PM 4:30 PM" at bounding box center [399, 232] width 242 height 72
copy div "3:45 PM 4:30 PM"
click at [517, 22] on icon "close" at bounding box center [514, 27] width 11 height 11
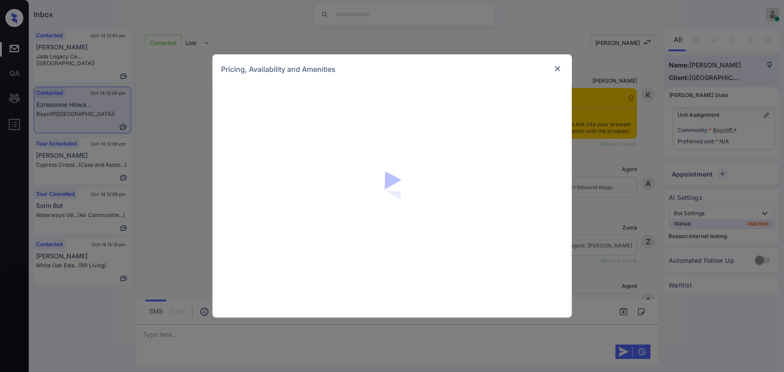
scroll to position [1928, 0]
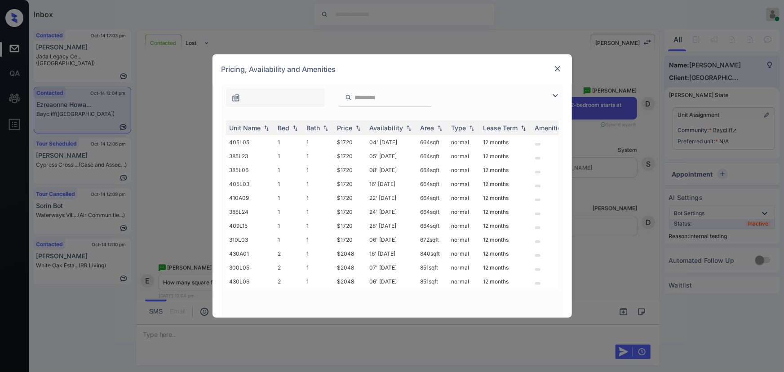
click at [557, 93] on img at bounding box center [555, 95] width 11 height 11
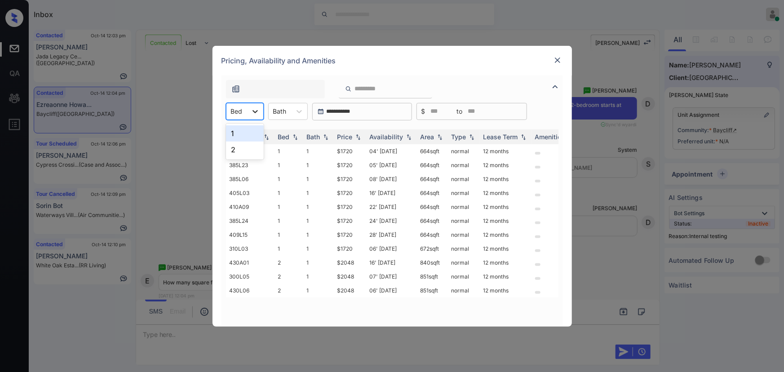
click at [257, 115] on icon at bounding box center [255, 111] width 9 height 9
click at [243, 134] on div "1" at bounding box center [245, 133] width 38 height 16
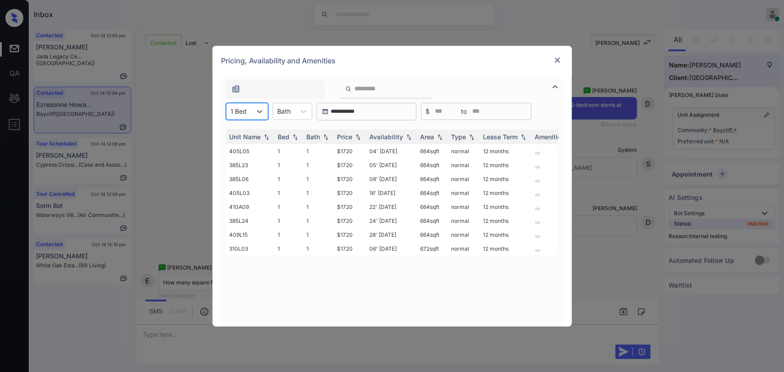
click at [301, 111] on icon at bounding box center [303, 111] width 5 height 3
click at [280, 135] on div "1" at bounding box center [293, 133] width 40 height 16
click at [359, 138] on img at bounding box center [358, 136] width 9 height 6
click at [359, 138] on img at bounding box center [358, 136] width 9 height 7
copy td "664 sqft"
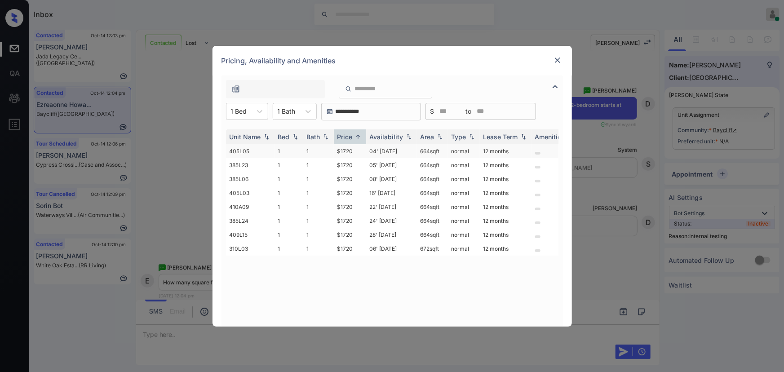
drag, startPoint x: 443, startPoint y: 151, endPoint x: 417, endPoint y: 150, distance: 26.1
click at [418, 150] on td "664 sqft" at bounding box center [432, 151] width 31 height 14
click at [258, 114] on icon at bounding box center [259, 111] width 9 height 9
click at [238, 147] on div "2" at bounding box center [247, 150] width 42 height 16
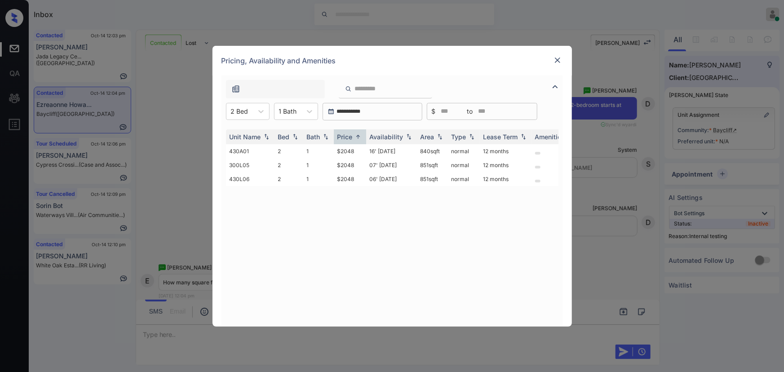
click at [559, 60] on img at bounding box center [557, 60] width 9 height 9
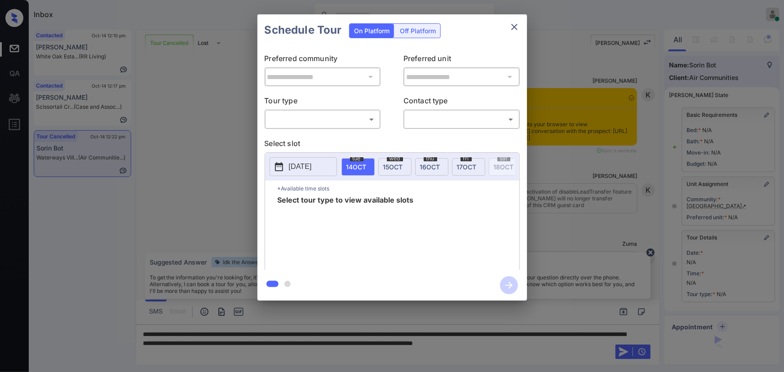
scroll to position [5182, 0]
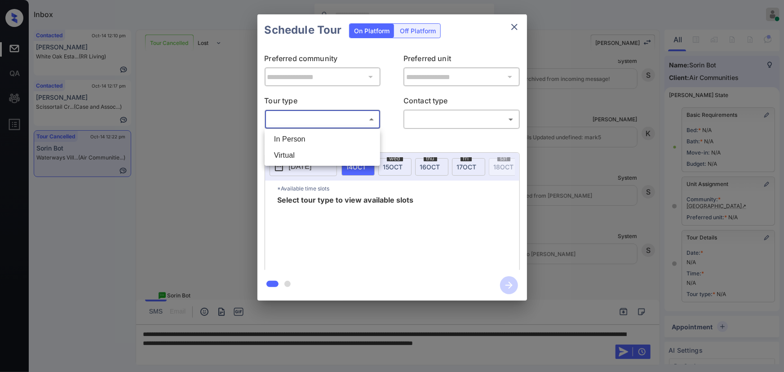
click at [325, 121] on body "Inbox [PERSON_NAME] Online Set yourself offline Set yourself on break Profile S…" at bounding box center [392, 186] width 784 height 372
drag, startPoint x: 314, startPoint y: 141, endPoint x: 319, endPoint y: 137, distance: 5.9
click at [315, 139] on li "In Person" at bounding box center [322, 139] width 111 height 16
type input "********"
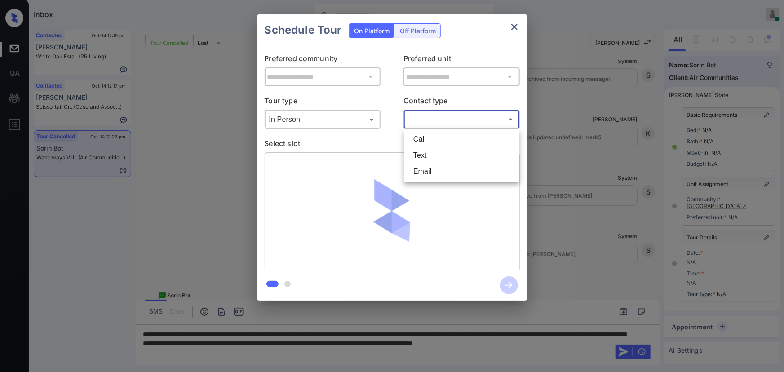
click at [456, 113] on body "Inbox Kenneth Umali Online Set yourself offline Set yourself on break Profile S…" at bounding box center [392, 186] width 784 height 372
click at [432, 153] on li "Text" at bounding box center [461, 155] width 111 height 16
type input "****"
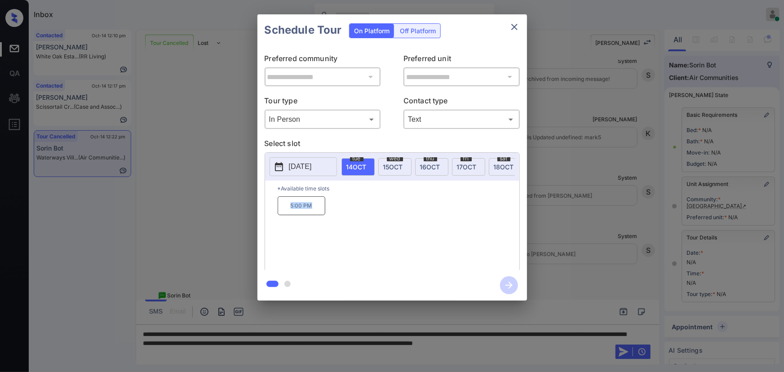
drag, startPoint x: 303, startPoint y: 207, endPoint x: 289, endPoint y: 222, distance: 21.0
click at [285, 205] on p "5:00 PM" at bounding box center [302, 205] width 48 height 19
copy p "5:00 PM"
click at [181, 350] on div at bounding box center [392, 186] width 784 height 372
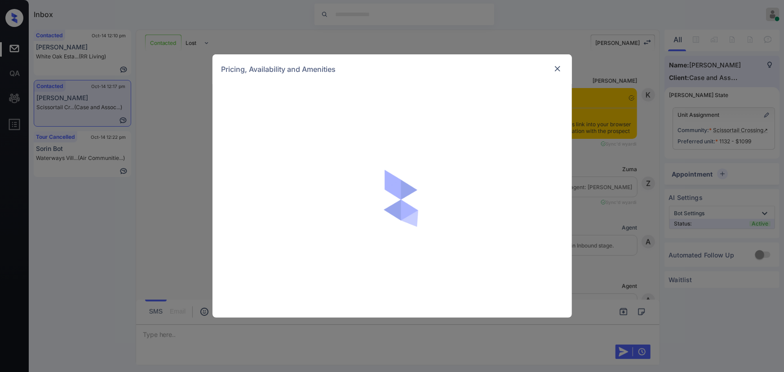
scroll to position [567, 0]
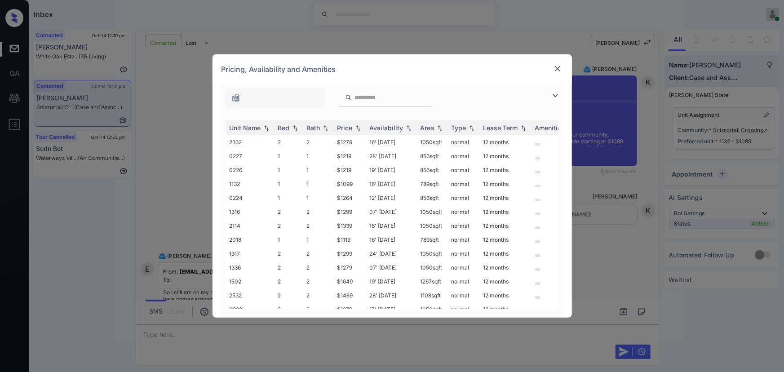
click at [556, 96] on img at bounding box center [555, 95] width 11 height 11
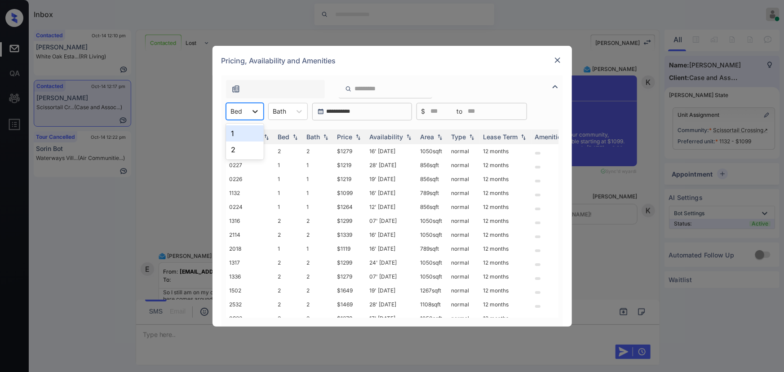
click at [247, 114] on div at bounding box center [255, 111] width 16 height 16
click at [242, 137] on div "1" at bounding box center [245, 133] width 38 height 16
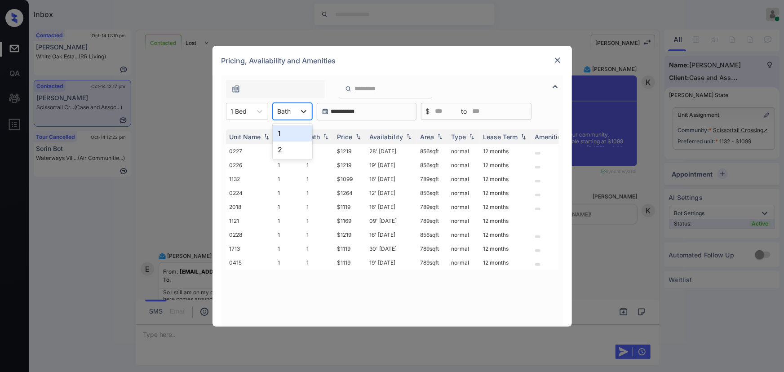
click at [296, 113] on div at bounding box center [304, 111] width 16 height 16
click at [292, 138] on div "1" at bounding box center [293, 133] width 40 height 16
click at [349, 138] on div "Price" at bounding box center [344, 137] width 15 height 8
click at [349, 137] on div "Price" at bounding box center [344, 137] width 15 height 8
click at [386, 208] on td "09' Nov 25" at bounding box center [391, 207] width 51 height 14
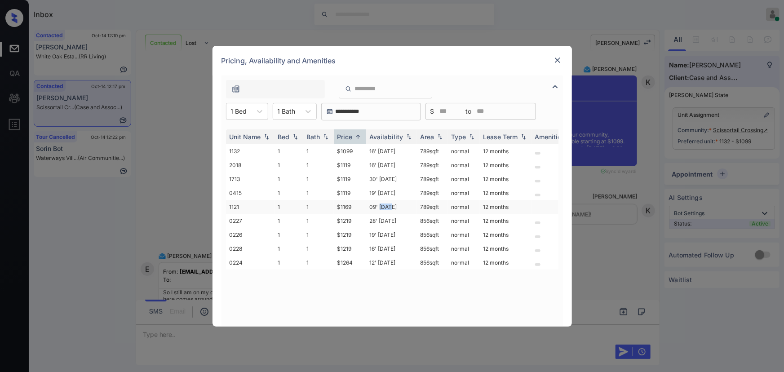
click at [386, 208] on td "09' Nov 25" at bounding box center [391, 207] width 51 height 14
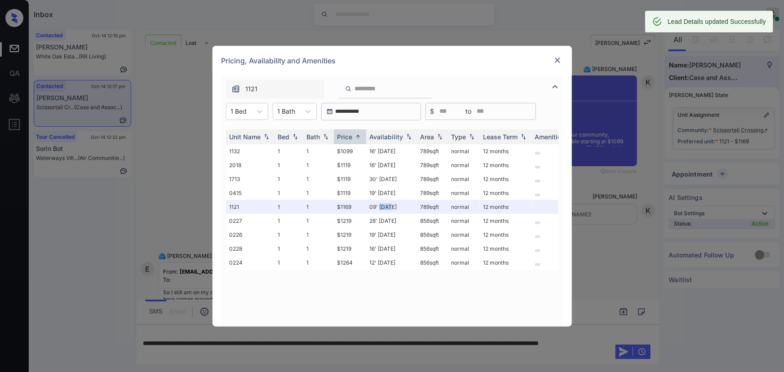
click at [560, 58] on img at bounding box center [557, 60] width 9 height 9
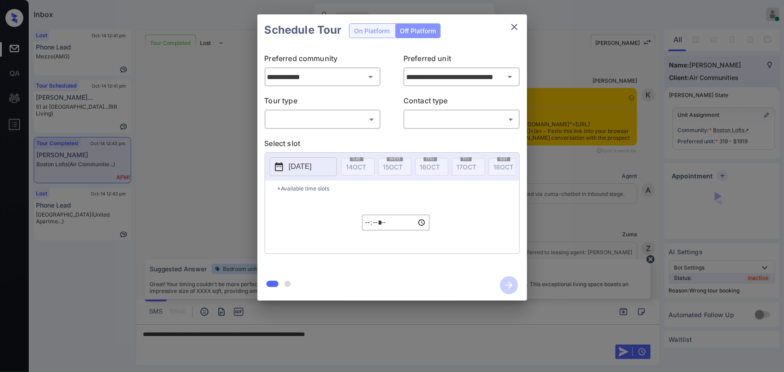
scroll to position [4290, 0]
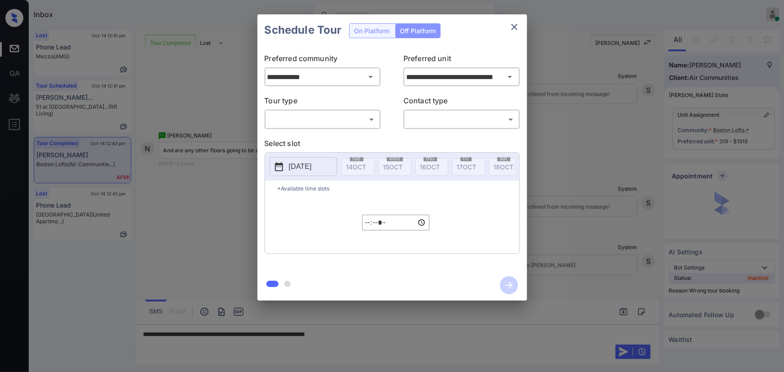
click at [645, 279] on div "**********" at bounding box center [392, 157] width 784 height 315
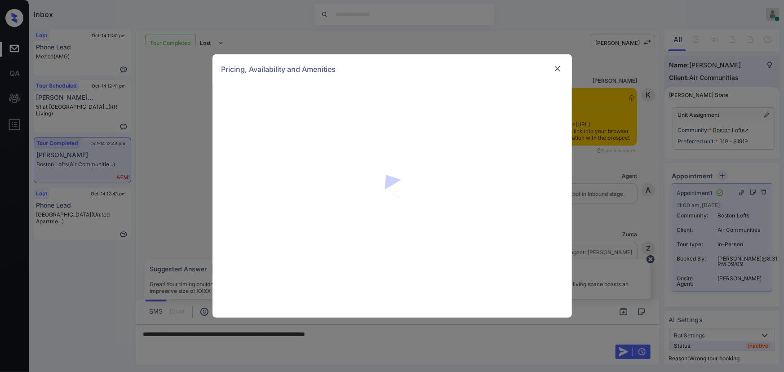
scroll to position [3955, 0]
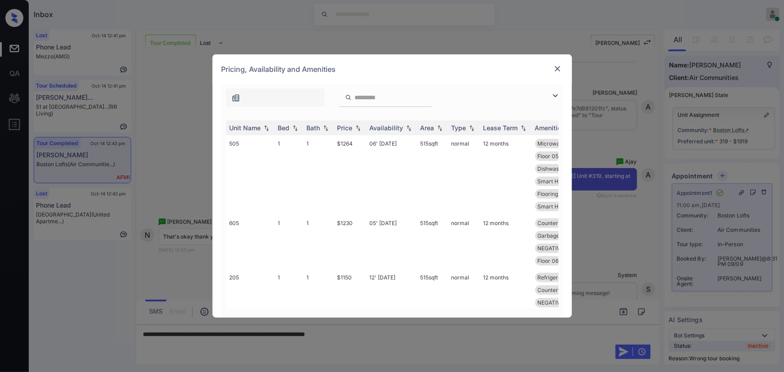
click at [644, 146] on div "**********" at bounding box center [392, 186] width 784 height 372
click at [558, 71] on img at bounding box center [557, 68] width 9 height 9
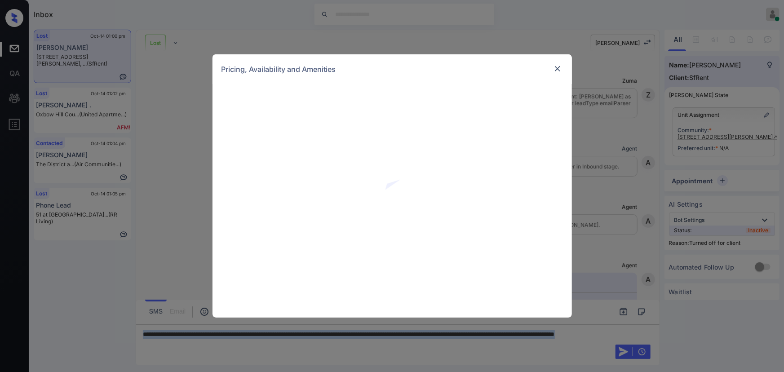
scroll to position [1495, 0]
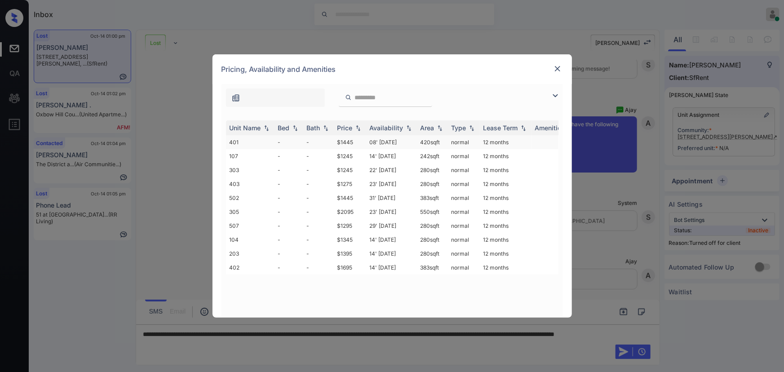
click at [348, 142] on td "$1445" at bounding box center [350, 142] width 32 height 14
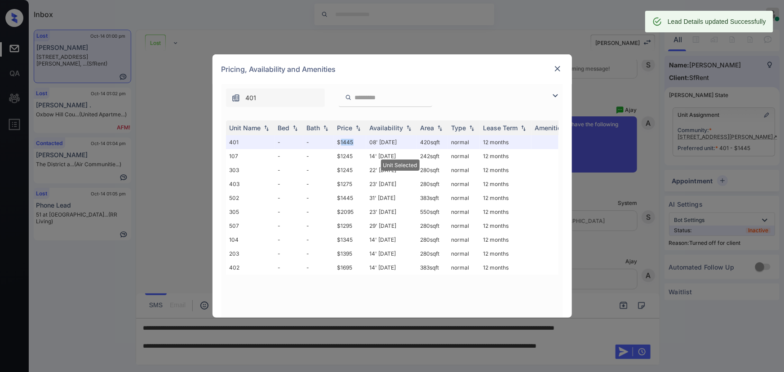
click at [555, 67] on img at bounding box center [557, 68] width 9 height 9
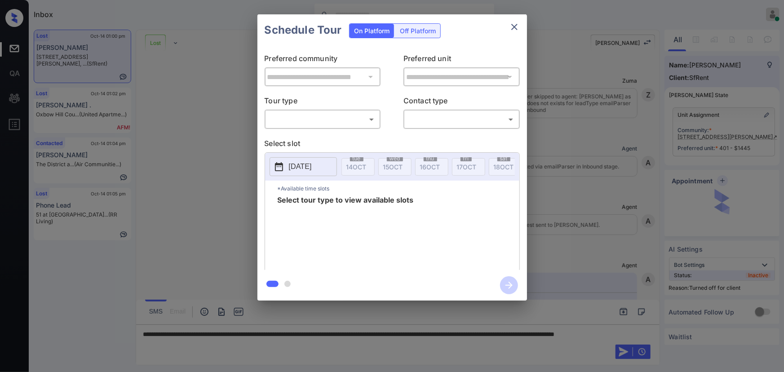
scroll to position [1859, 0]
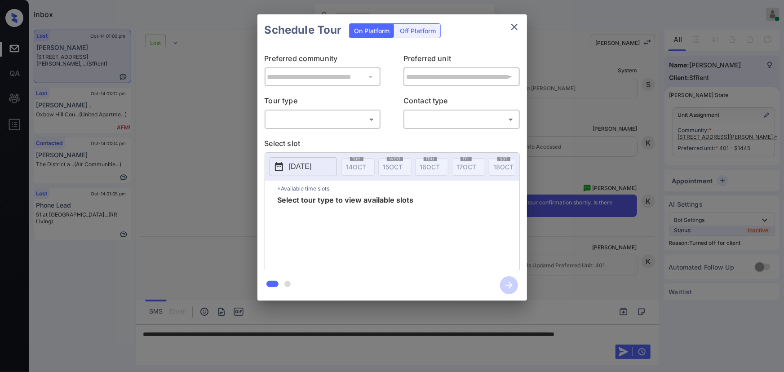
click at [430, 31] on div "Off Platform" at bounding box center [417, 31] width 45 height 14
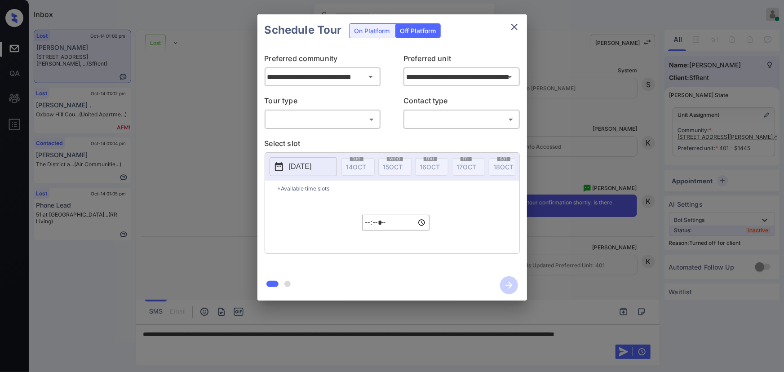
click at [322, 117] on body "Inbox Kenneth Umali Online Set yourself offline Set yourself on break Profile S…" at bounding box center [392, 186] width 784 height 372
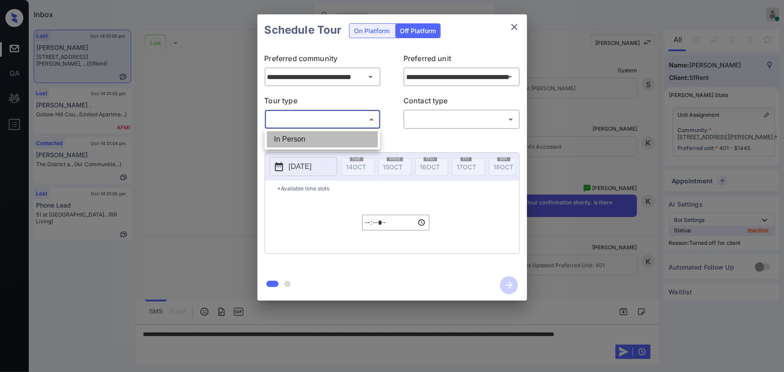
click at [306, 135] on li "In Person" at bounding box center [322, 139] width 111 height 16
type input "********"
click at [419, 117] on body "Inbox Kenneth Umali Online Set yourself offline Set yourself on break Profile S…" at bounding box center [392, 186] width 784 height 372
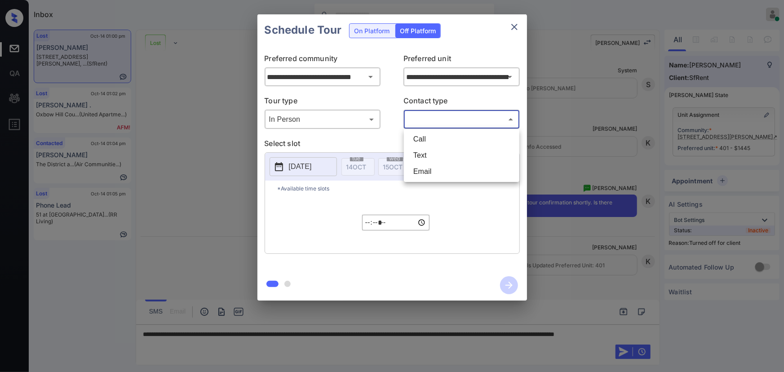
click at [418, 149] on li "Text" at bounding box center [461, 155] width 111 height 16
type input "****"
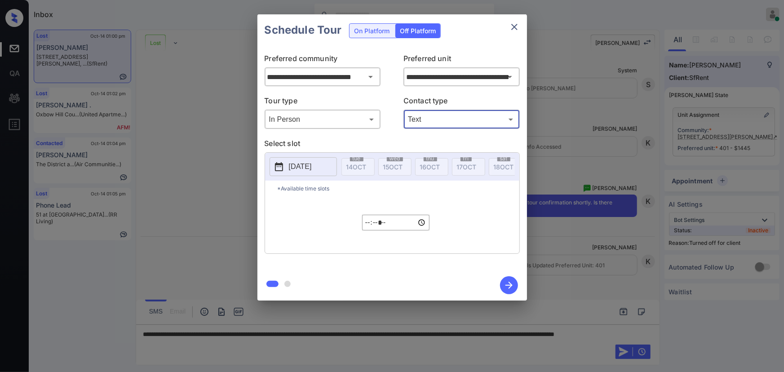
click at [310, 164] on p "2025-10-14" at bounding box center [300, 166] width 23 height 11
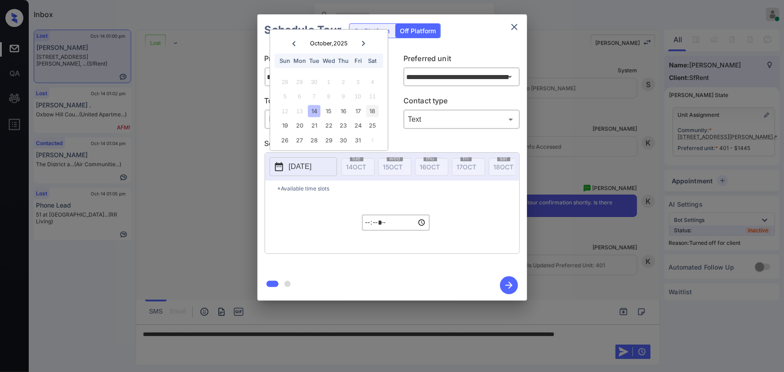
click at [371, 109] on div "18" at bounding box center [373, 111] width 12 height 12
click at [368, 224] on input "*****" at bounding box center [395, 223] width 67 height 16
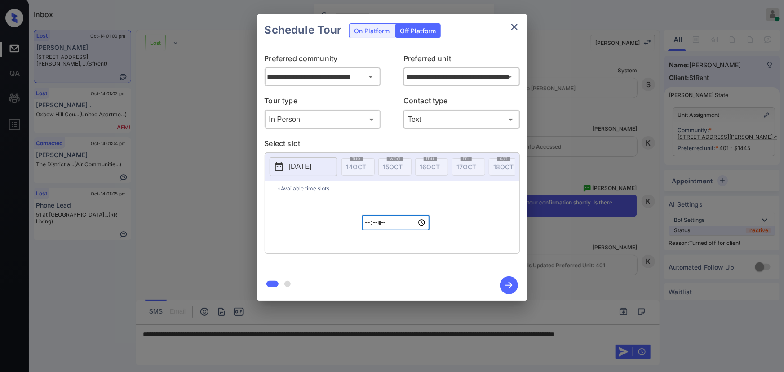
type input "*****"
click at [506, 284] on icon "button" at bounding box center [509, 285] width 18 height 18
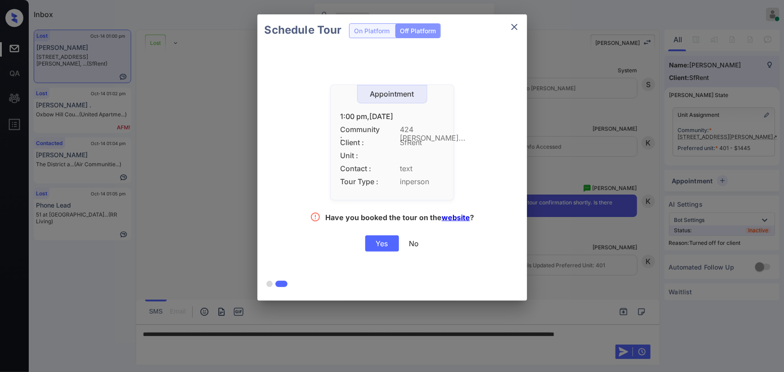
click at [380, 241] on div "Yes" at bounding box center [382, 243] width 34 height 16
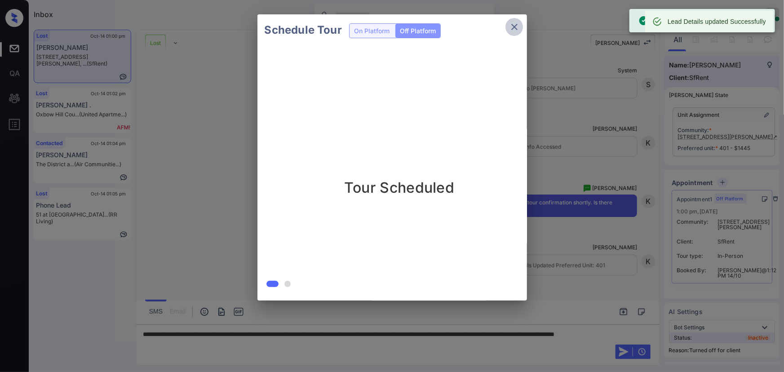
click at [518, 25] on icon "close" at bounding box center [514, 27] width 11 height 11
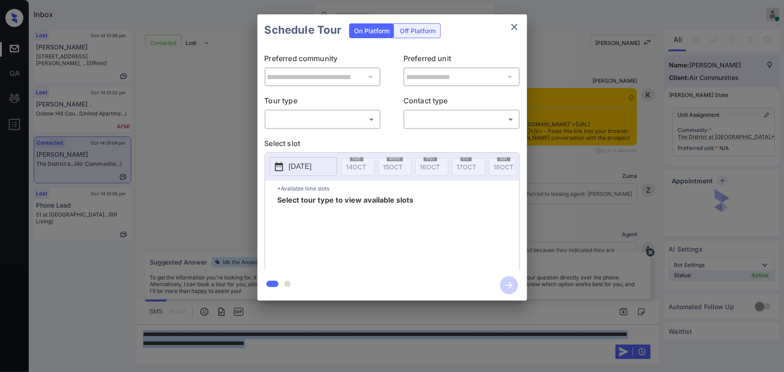
scroll to position [678, 0]
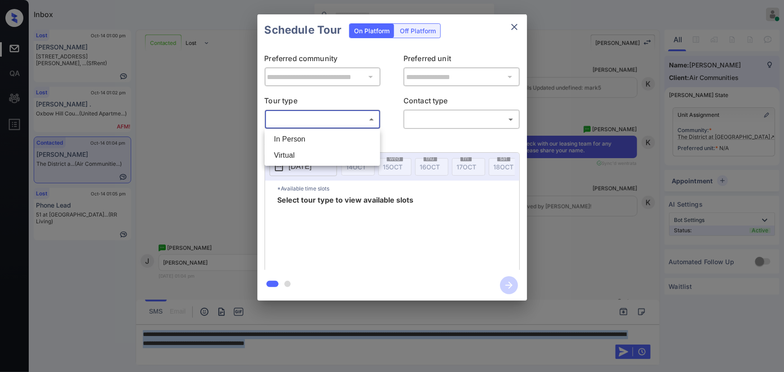
click at [355, 126] on body "Inbox Kenneth Umali Online Set yourself offline Set yourself on break Profile S…" at bounding box center [392, 186] width 784 height 372
click at [332, 143] on li "In Person" at bounding box center [322, 139] width 111 height 16
type input "********"
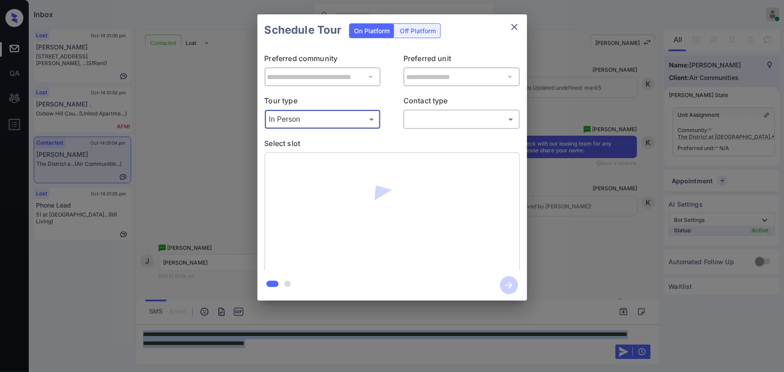
click at [443, 121] on body "Inbox Kenneth Umali Online Set yourself offline Set yourself on break Profile S…" at bounding box center [392, 186] width 784 height 372
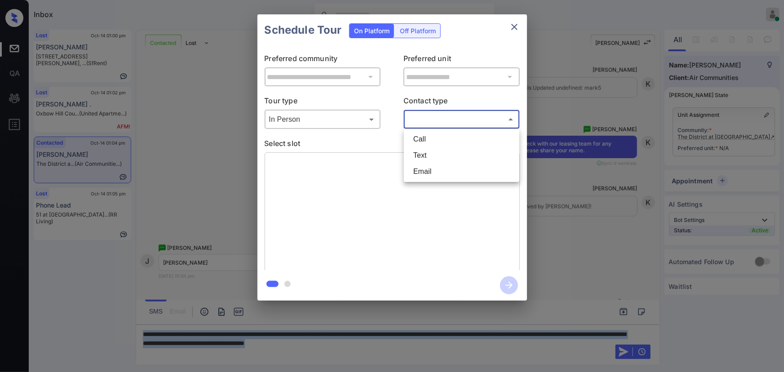
click at [428, 154] on li "Text" at bounding box center [461, 155] width 111 height 16
type input "****"
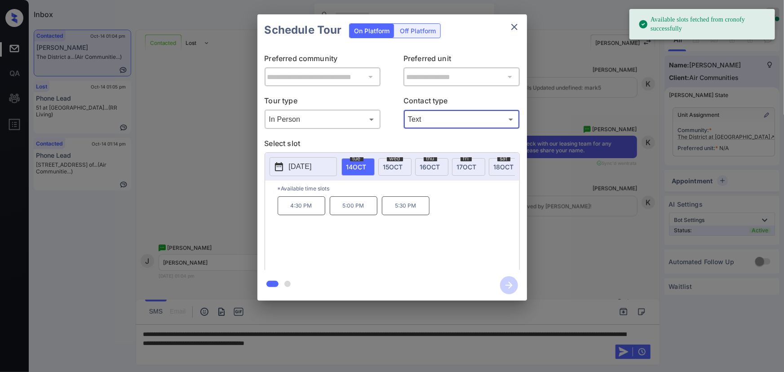
click at [609, 225] on div "**********" at bounding box center [392, 157] width 784 height 315
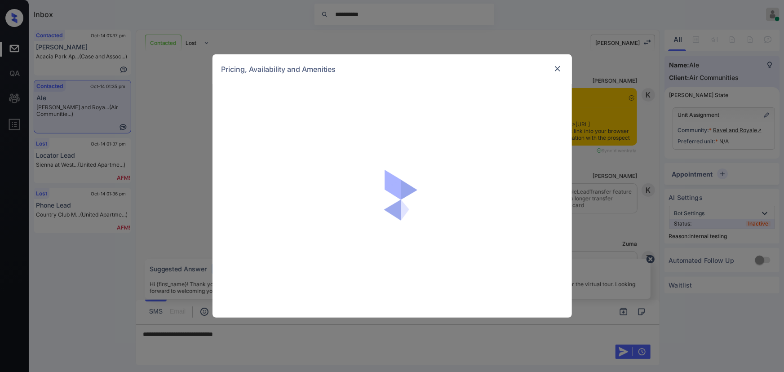
scroll to position [1535, 0]
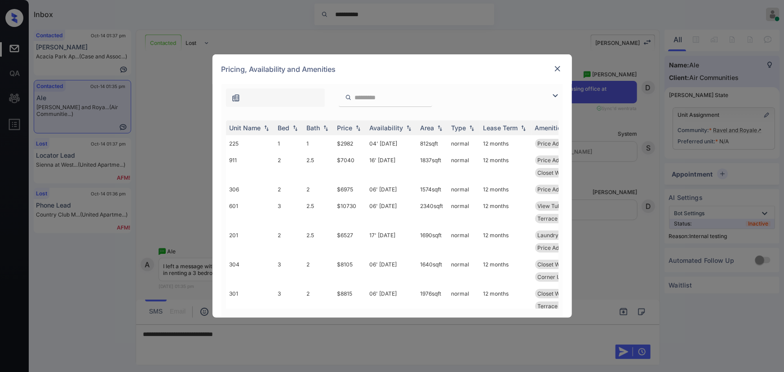
click at [556, 93] on img at bounding box center [555, 95] width 11 height 11
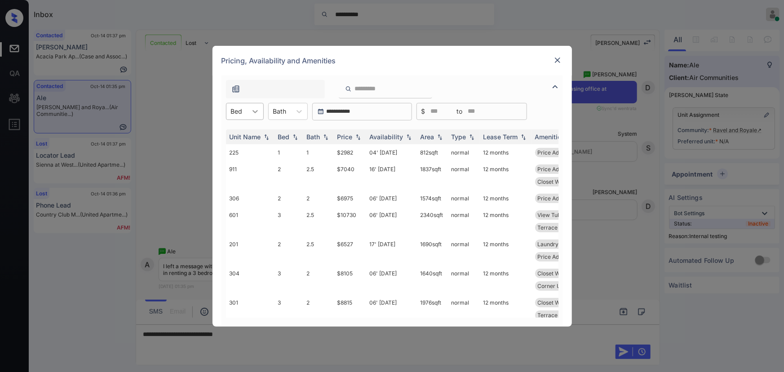
click at [251, 111] on icon at bounding box center [255, 111] width 9 height 9
click at [232, 164] on div "3" at bounding box center [245, 166] width 38 height 16
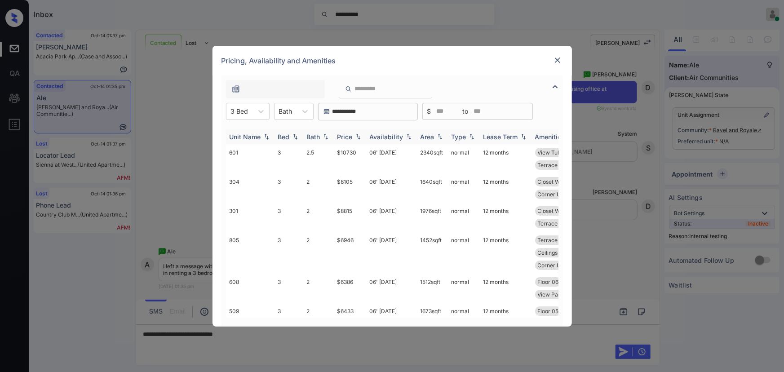
click at [360, 138] on img at bounding box center [358, 136] width 9 height 6
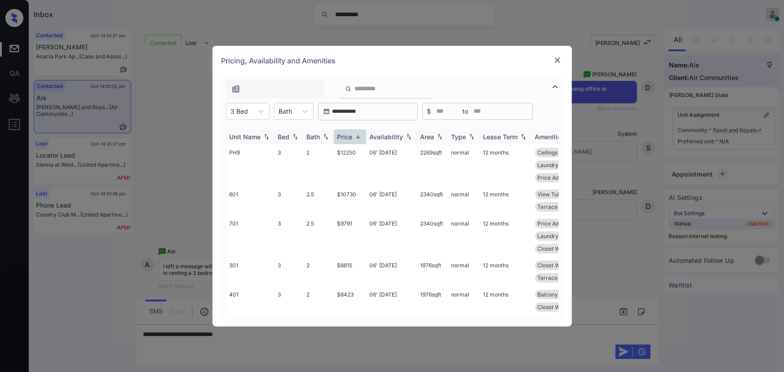
click at [360, 138] on img at bounding box center [358, 136] width 9 height 7
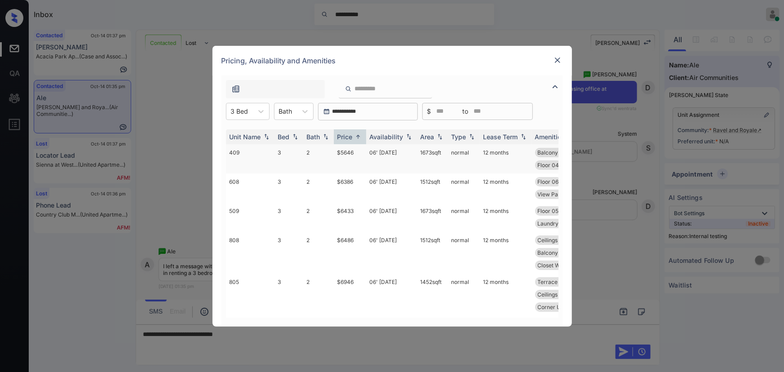
click at [349, 150] on td "$5646" at bounding box center [350, 158] width 32 height 29
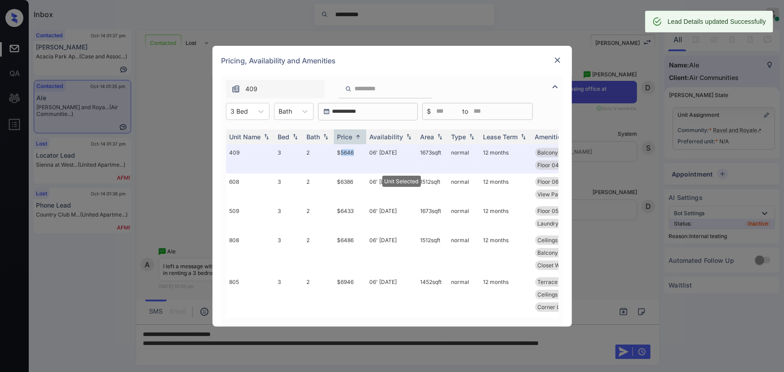
click at [557, 60] on img at bounding box center [557, 60] width 9 height 9
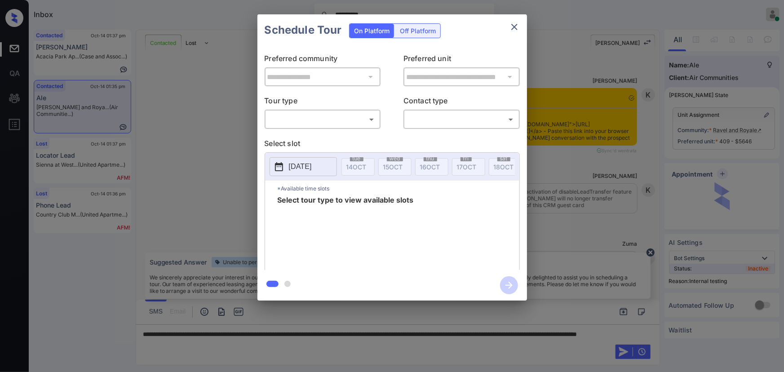
scroll to position [1535, 0]
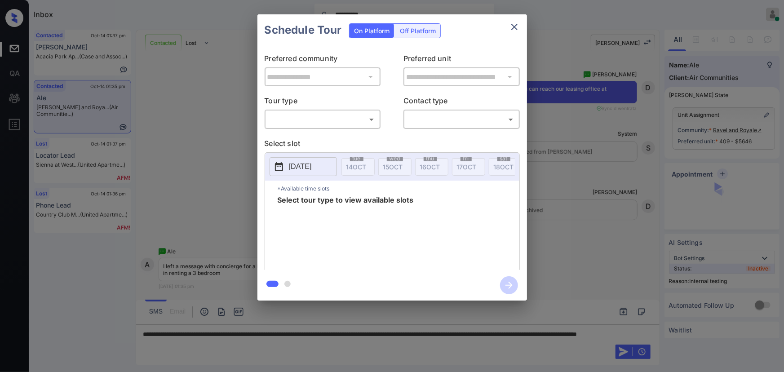
click at [723, 175] on div "**********" at bounding box center [392, 157] width 784 height 315
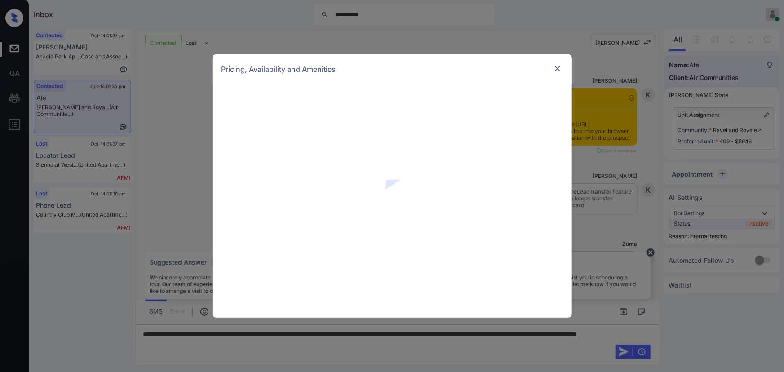
scroll to position [1535, 0]
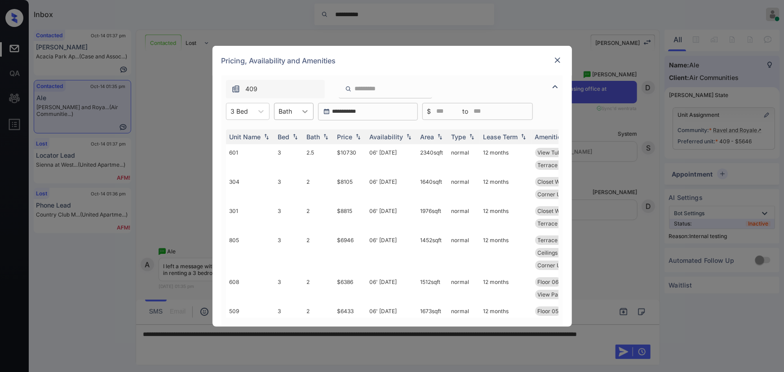
click at [308, 111] on icon at bounding box center [305, 111] width 9 height 9
click at [285, 148] on div "2" at bounding box center [294, 150] width 40 height 16
click at [350, 135] on div "Price" at bounding box center [344, 137] width 15 height 8
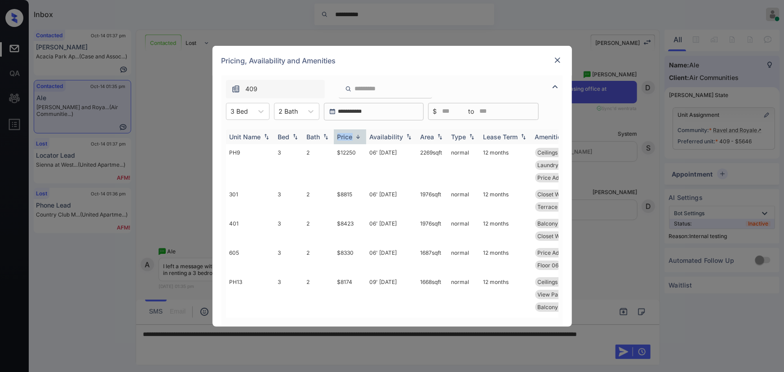
click at [350, 135] on div "Price" at bounding box center [344, 137] width 15 height 8
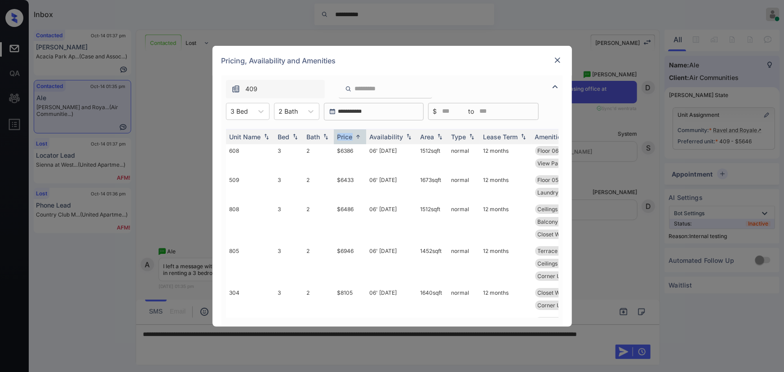
scroll to position [0, 0]
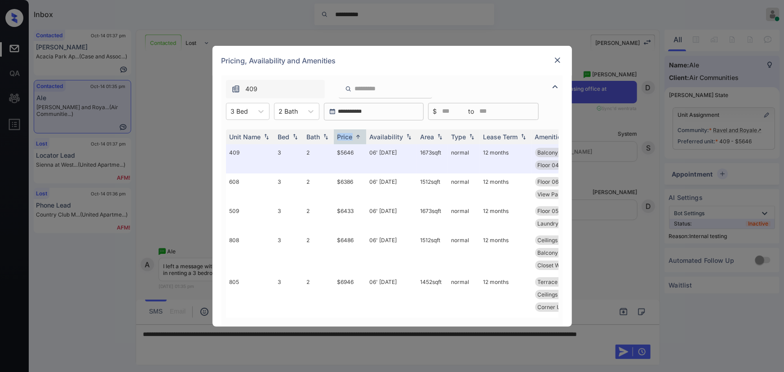
click at [554, 58] on img at bounding box center [557, 60] width 9 height 9
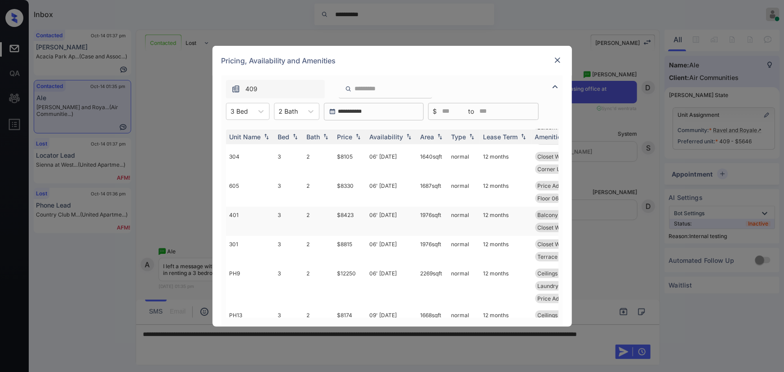
scroll to position [204, 0]
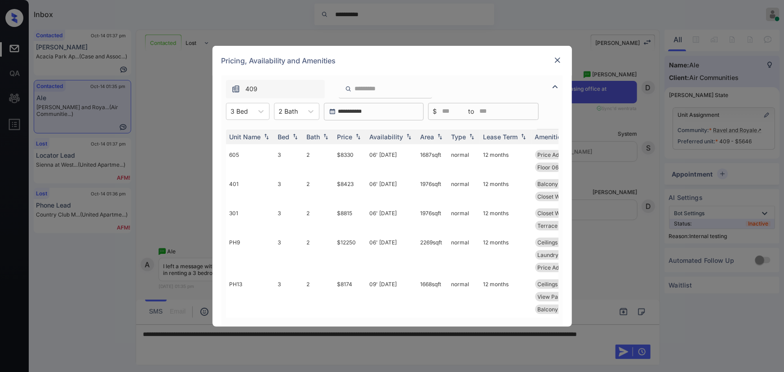
click at [554, 59] on img at bounding box center [557, 60] width 9 height 9
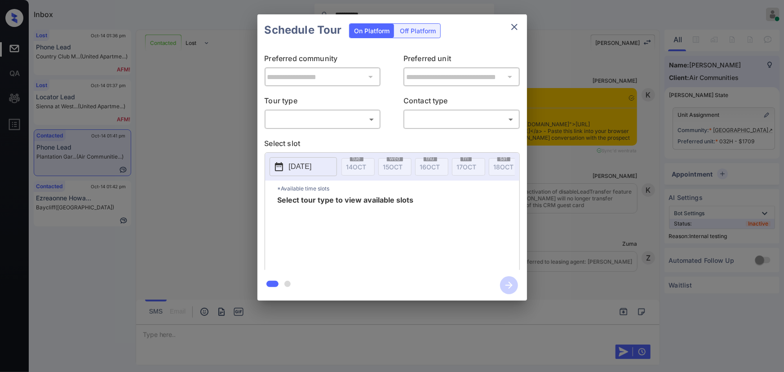
scroll to position [2827, 0]
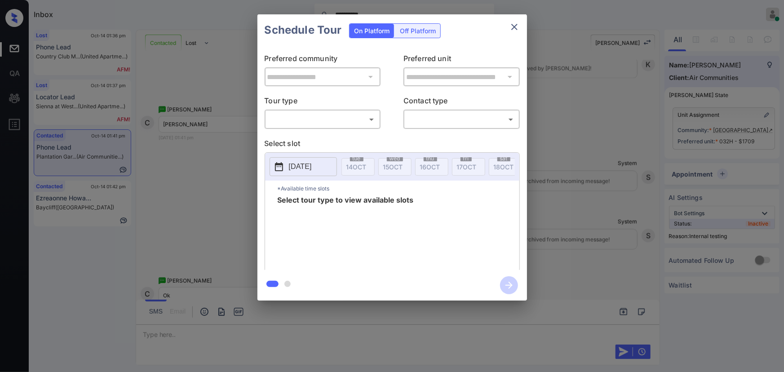
click at [341, 122] on body "**********" at bounding box center [392, 186] width 784 height 372
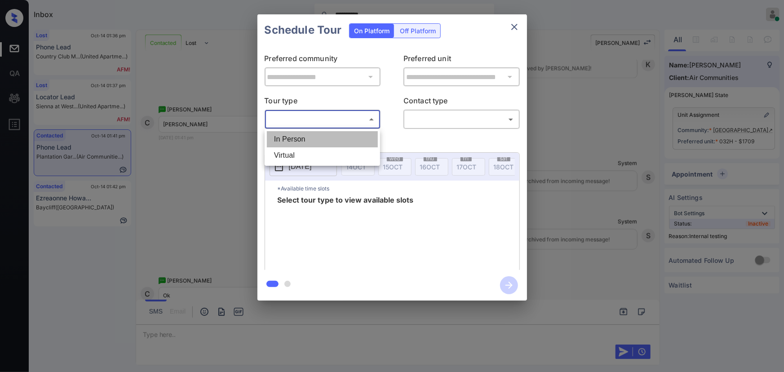
click at [319, 137] on li "In Person" at bounding box center [322, 139] width 111 height 16
type input "********"
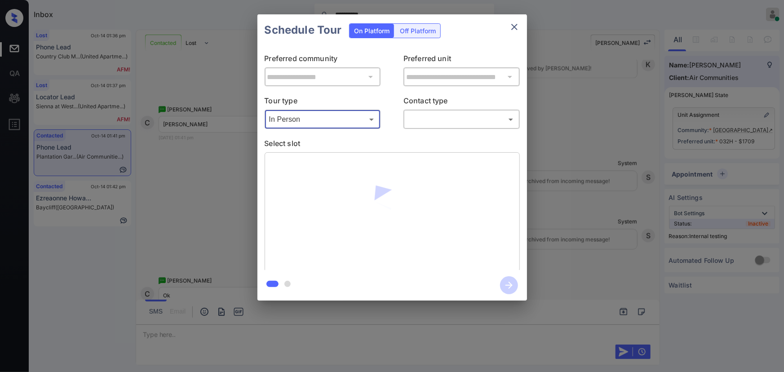
click at [444, 126] on div "​ ​" at bounding box center [461, 119] width 116 height 19
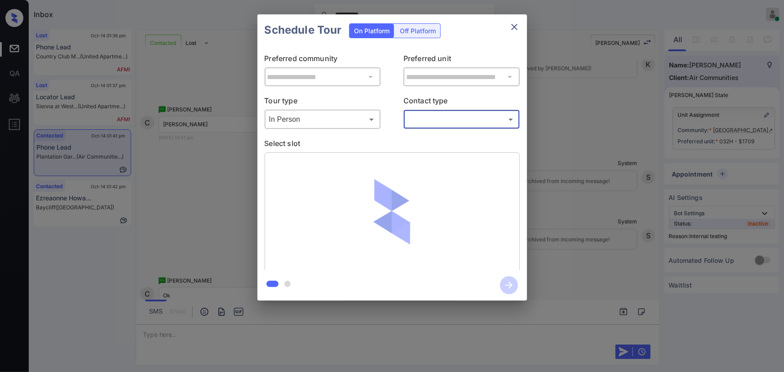
click at [441, 126] on body "**********" at bounding box center [392, 186] width 784 height 372
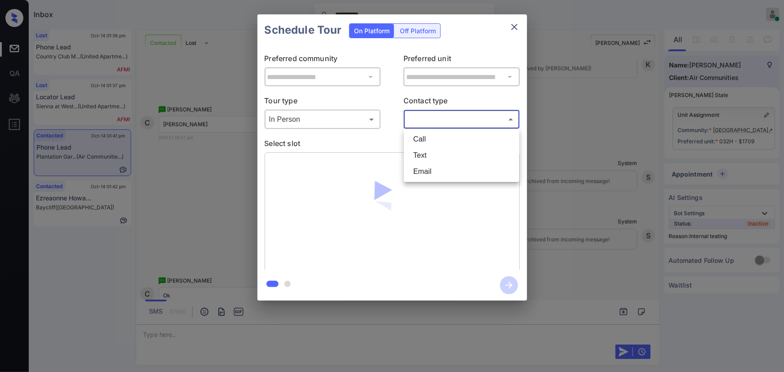
click at [425, 153] on li "Text" at bounding box center [461, 155] width 111 height 16
type input "****"
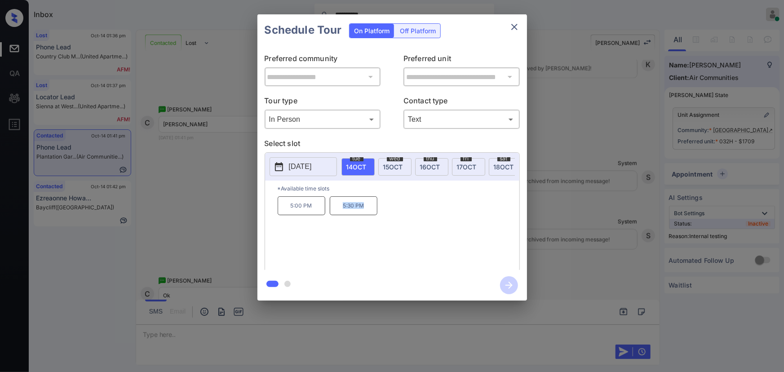
drag, startPoint x: 364, startPoint y: 209, endPoint x: 341, endPoint y: 208, distance: 23.8
click at [341, 208] on p "5:30 PM" at bounding box center [354, 205] width 48 height 19
copy p "5:30 PM"
click at [514, 26] on icon "close" at bounding box center [514, 27] width 6 height 6
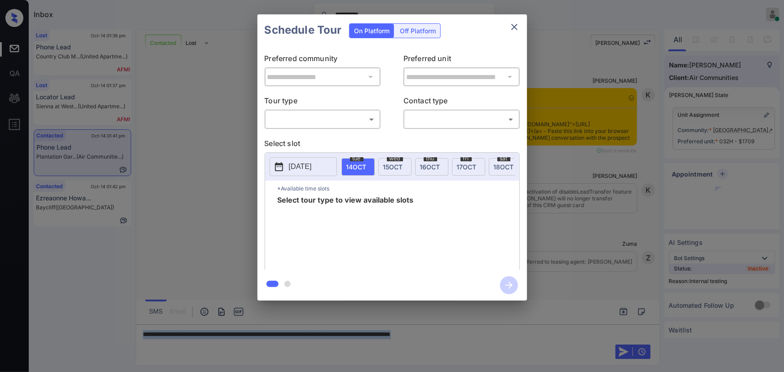
scroll to position [3181, 0]
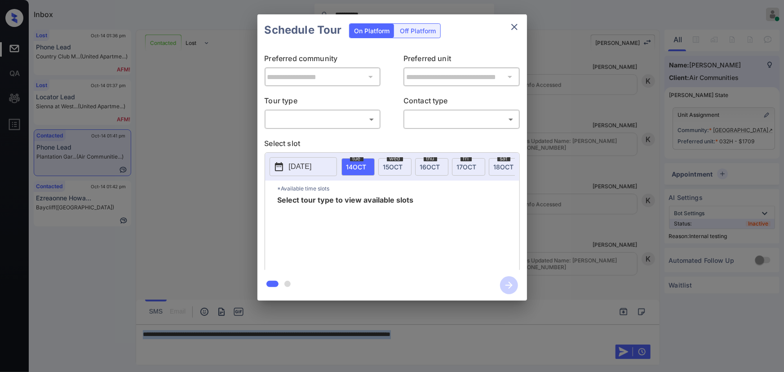
click at [346, 124] on body "**********" at bounding box center [392, 186] width 784 height 372
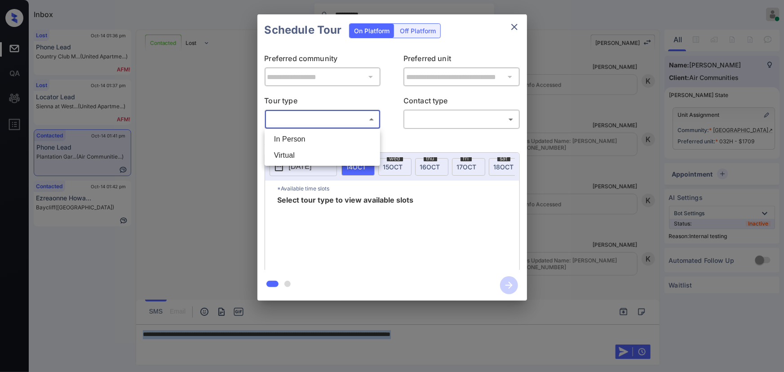
click at [310, 139] on li "In Person" at bounding box center [322, 139] width 111 height 16
type input "********"
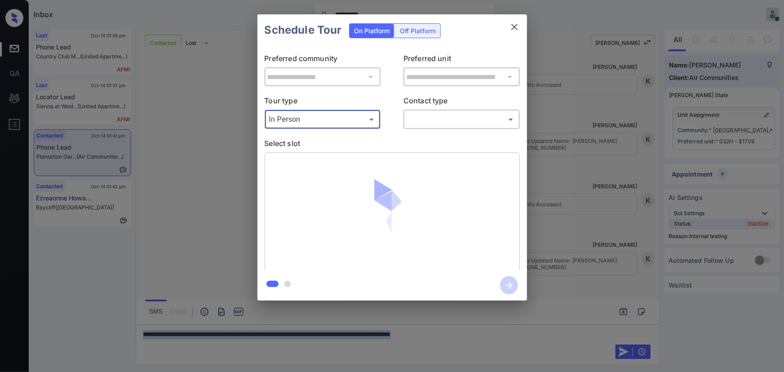
click at [413, 123] on body "**********" at bounding box center [392, 186] width 784 height 372
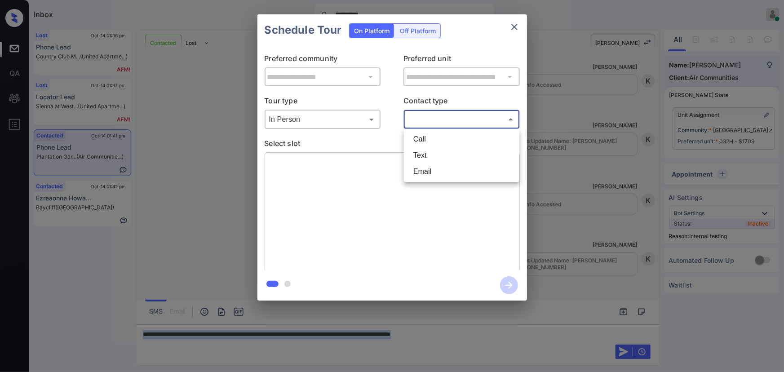
click at [414, 156] on li "Text" at bounding box center [461, 155] width 111 height 16
type input "****"
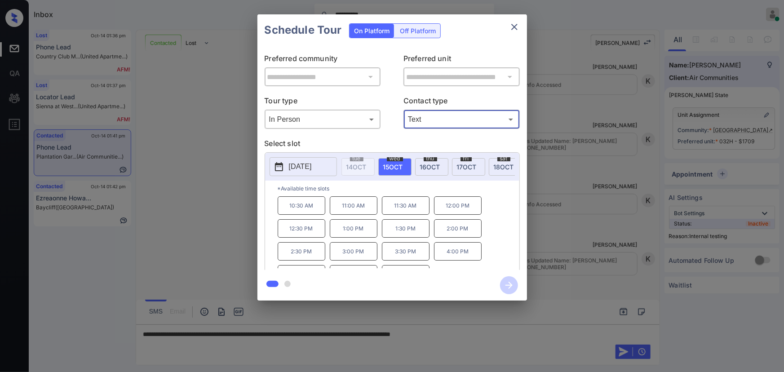
click at [386, 164] on span "15 OCT" at bounding box center [393, 167] width 20 height 8
click at [593, 293] on div "**********" at bounding box center [392, 157] width 784 height 315
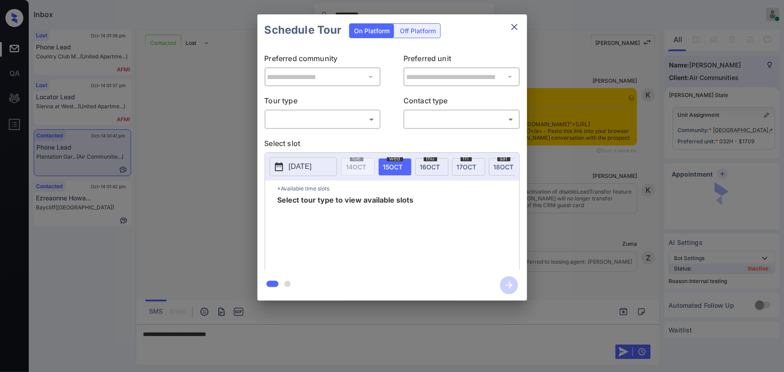
scroll to position [3181, 0]
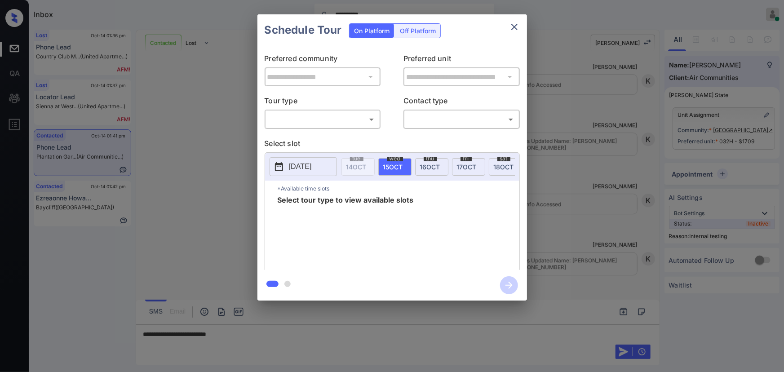
click at [350, 124] on body "**********" at bounding box center [392, 186] width 784 height 372
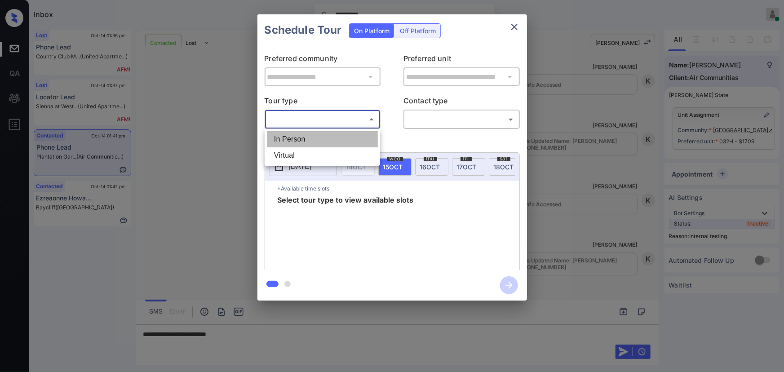
click at [323, 136] on li "In Person" at bounding box center [322, 139] width 111 height 16
type input "********"
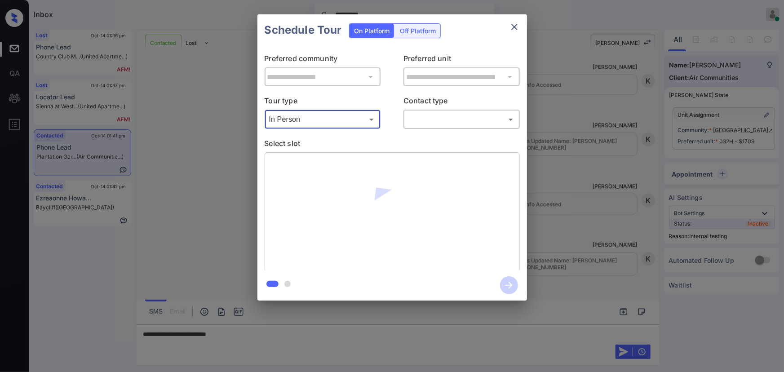
click at [447, 117] on body "**********" at bounding box center [392, 186] width 784 height 372
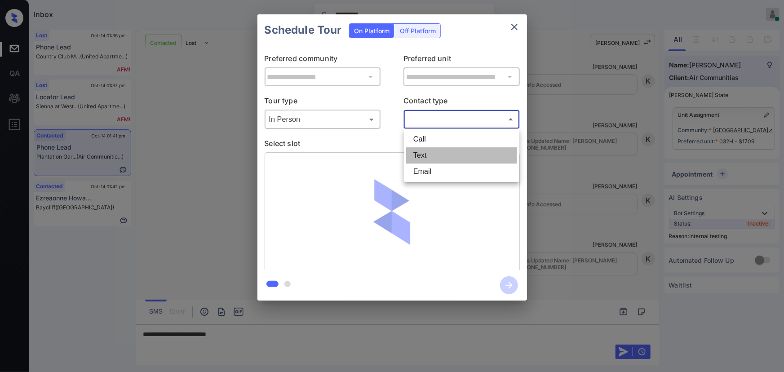
click at [431, 151] on li "Text" at bounding box center [461, 155] width 111 height 16
type input "****"
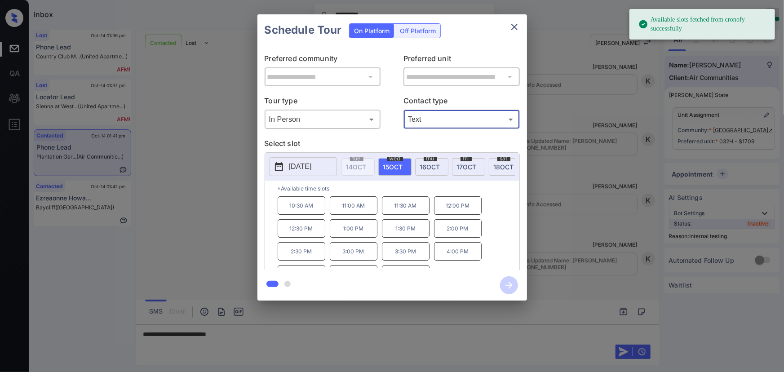
click at [587, 295] on div "**********" at bounding box center [392, 157] width 784 height 315
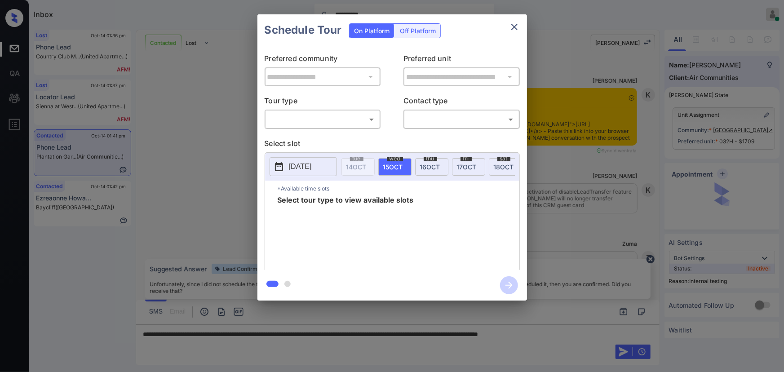
scroll to position [3181, 0]
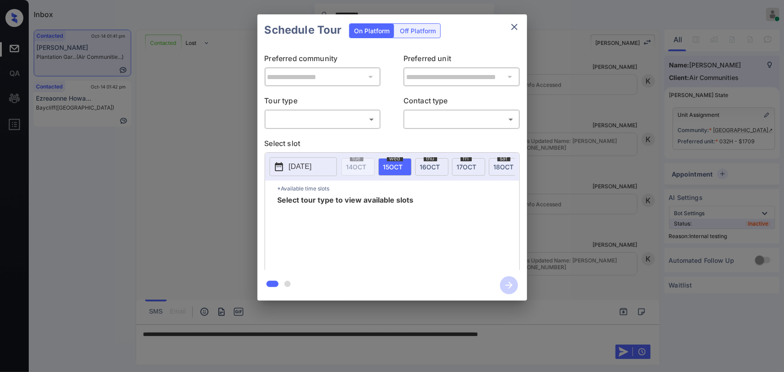
click at [310, 126] on div "​ ​" at bounding box center [323, 119] width 116 height 19
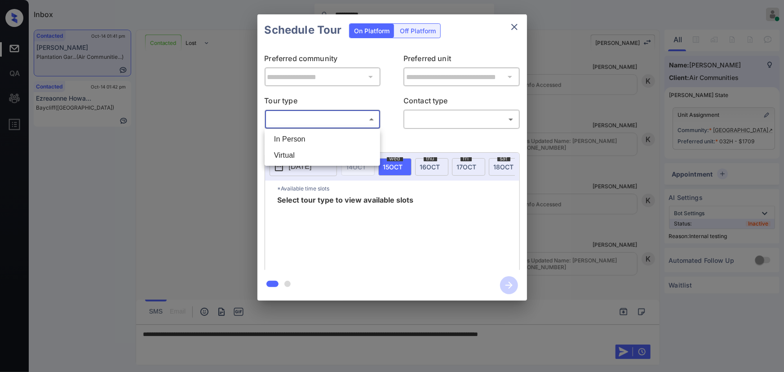
click at [316, 124] on body "**********" at bounding box center [392, 186] width 784 height 372
drag, startPoint x: 313, startPoint y: 139, endPoint x: 346, endPoint y: 136, distance: 33.4
click at [314, 139] on li "In Person" at bounding box center [322, 139] width 111 height 16
type input "********"
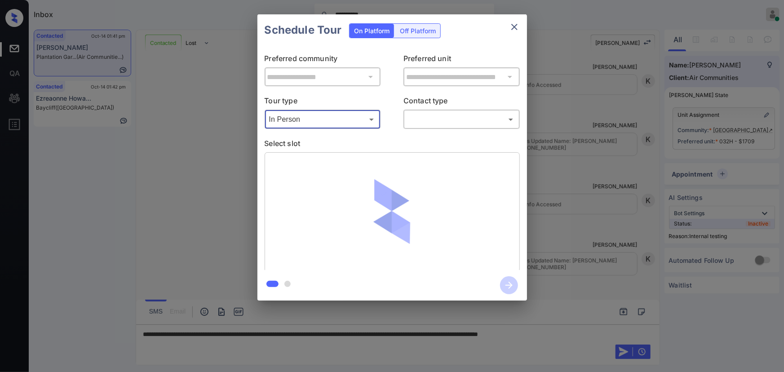
click at [429, 122] on body "**********" at bounding box center [392, 186] width 784 height 372
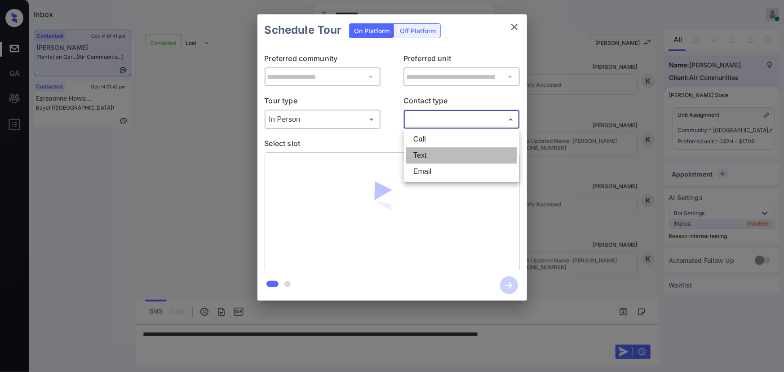
click at [419, 157] on li "Text" at bounding box center [461, 155] width 111 height 16
type input "****"
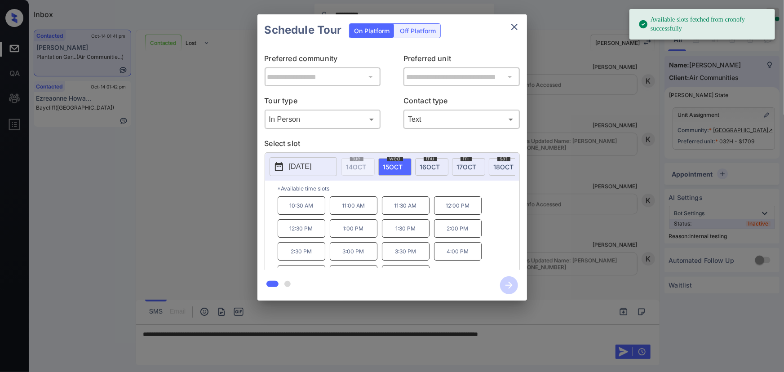
click at [312, 165] on p "[DATE]" at bounding box center [300, 166] width 23 height 11
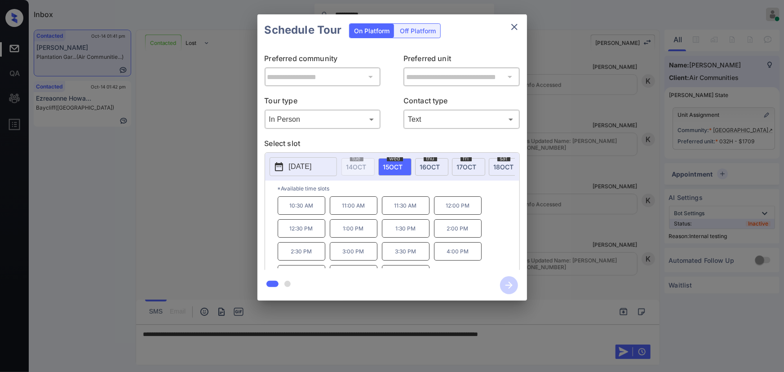
click at [397, 164] on span "[DATE]" at bounding box center [393, 167] width 20 height 8
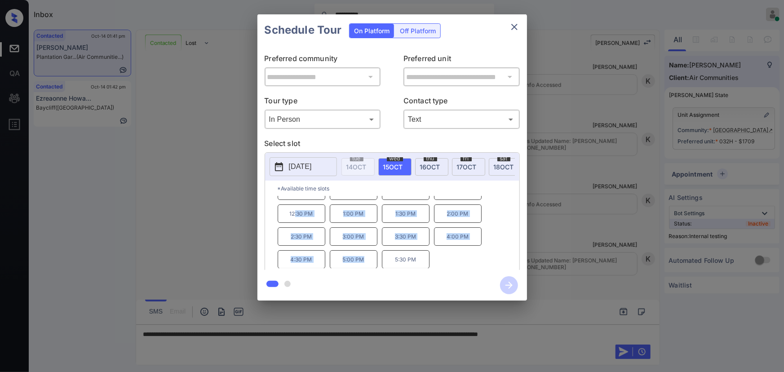
scroll to position [0, 0]
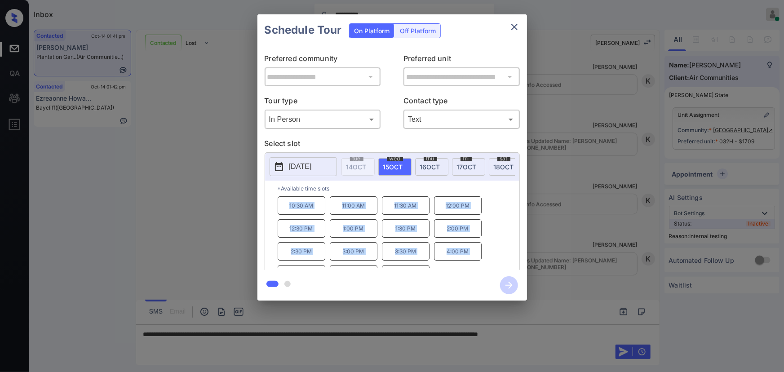
drag, startPoint x: 365, startPoint y: 263, endPoint x: 284, endPoint y: 212, distance: 96.7
click at [284, 212] on div "10:30 AM 11:00 AM 11:30 AM 12:00 PM 12:30 PM 1:00 PM 1:30 PM 2:00 PM 2:30 PM 3:…" at bounding box center [399, 232] width 242 height 72
copy div "10:30 AM 11:00 AM 11:30 AM 12:00 PM 12:30 PM 1:00 PM 1:30 PM 2:00 PM 2:30 PM 3:…"
click at [596, 333] on div at bounding box center [392, 186] width 784 height 372
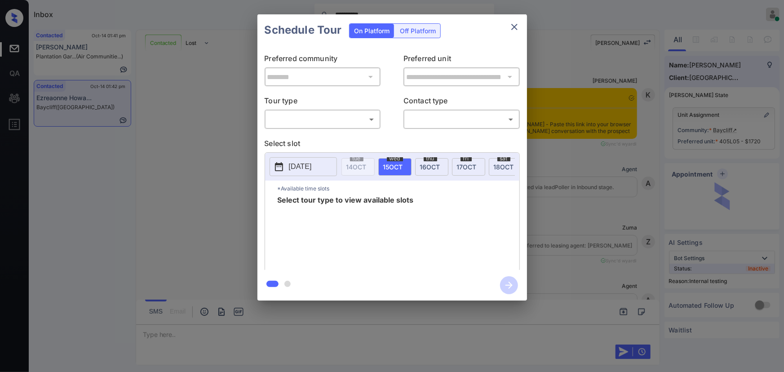
scroll to position [3074, 0]
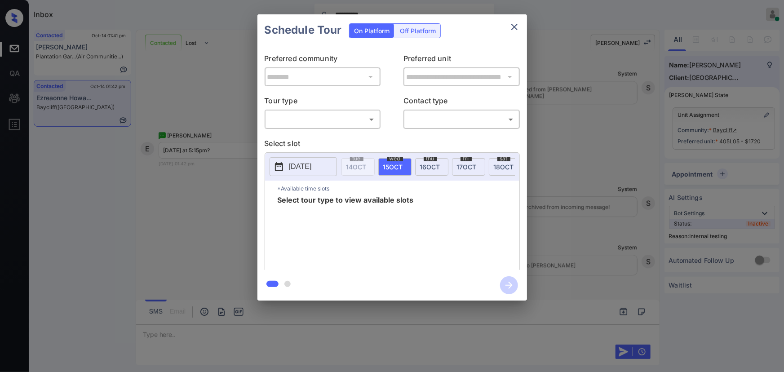
click at [320, 119] on body "**********" at bounding box center [392, 186] width 784 height 372
click at [308, 133] on li "In Person" at bounding box center [322, 139] width 111 height 16
type input "********"
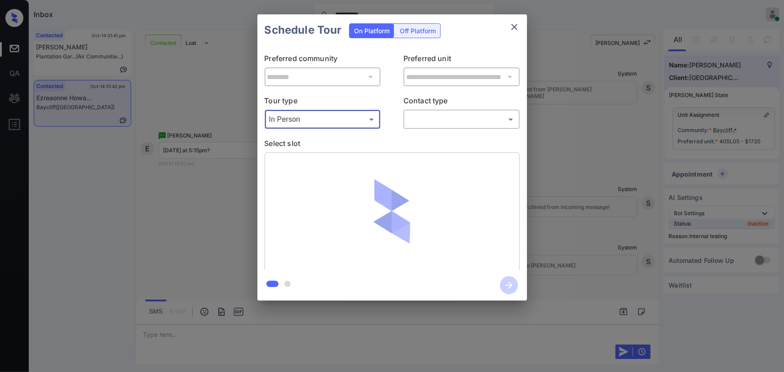
click at [437, 117] on body "**********" at bounding box center [392, 186] width 784 height 372
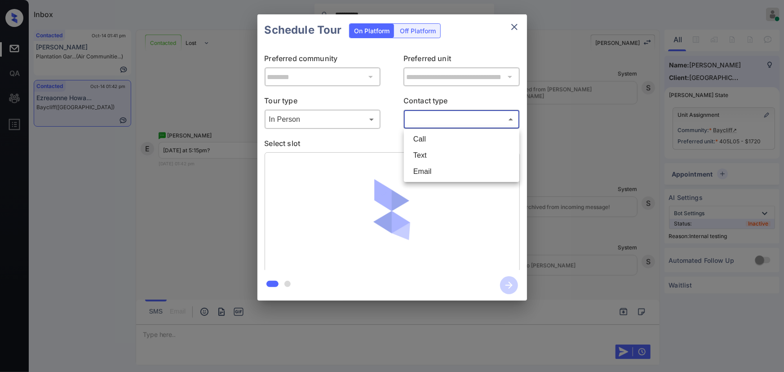
click at [432, 160] on li "Text" at bounding box center [461, 155] width 111 height 16
type input "****"
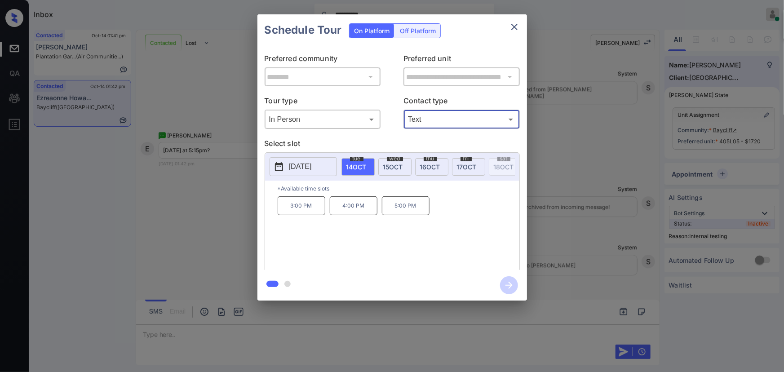
click at [311, 166] on p "2025-10-14" at bounding box center [300, 166] width 23 height 11
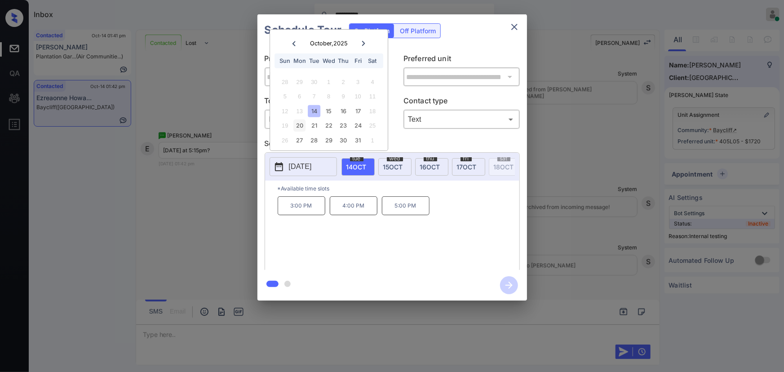
click at [300, 124] on div "20" at bounding box center [299, 126] width 12 height 12
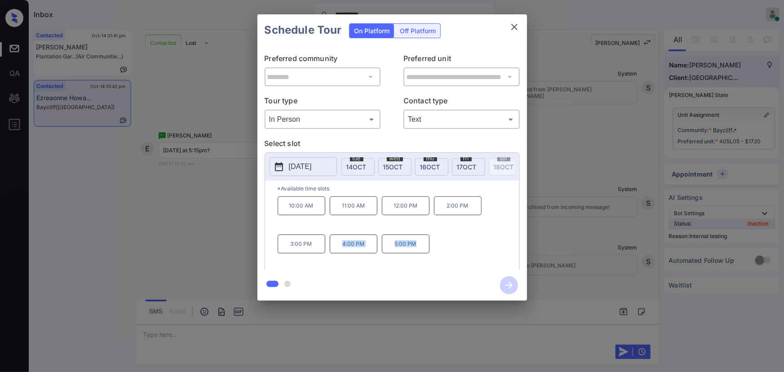
copy div "4:00 PM 5:00 PM"
drag, startPoint x: 417, startPoint y: 247, endPoint x: 338, endPoint y: 243, distance: 79.7
click at [338, 243] on div "10:00 AM 11:00 AM 12:00 PM 2:00 PM 3:00 PM 4:00 PM 5:00 PM" at bounding box center [399, 232] width 242 height 72
click at [293, 330] on div at bounding box center [392, 186] width 784 height 372
